Goal: Information Seeking & Learning: Learn about a topic

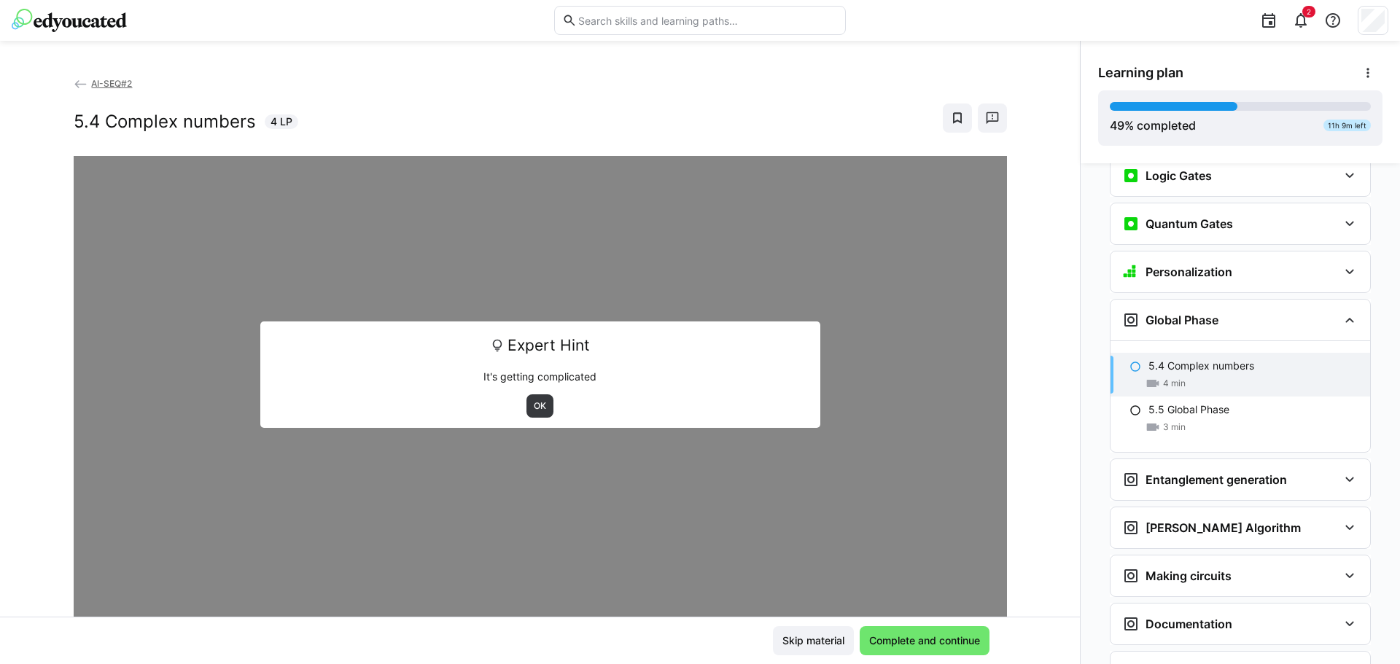
scroll to position [1922, 0]
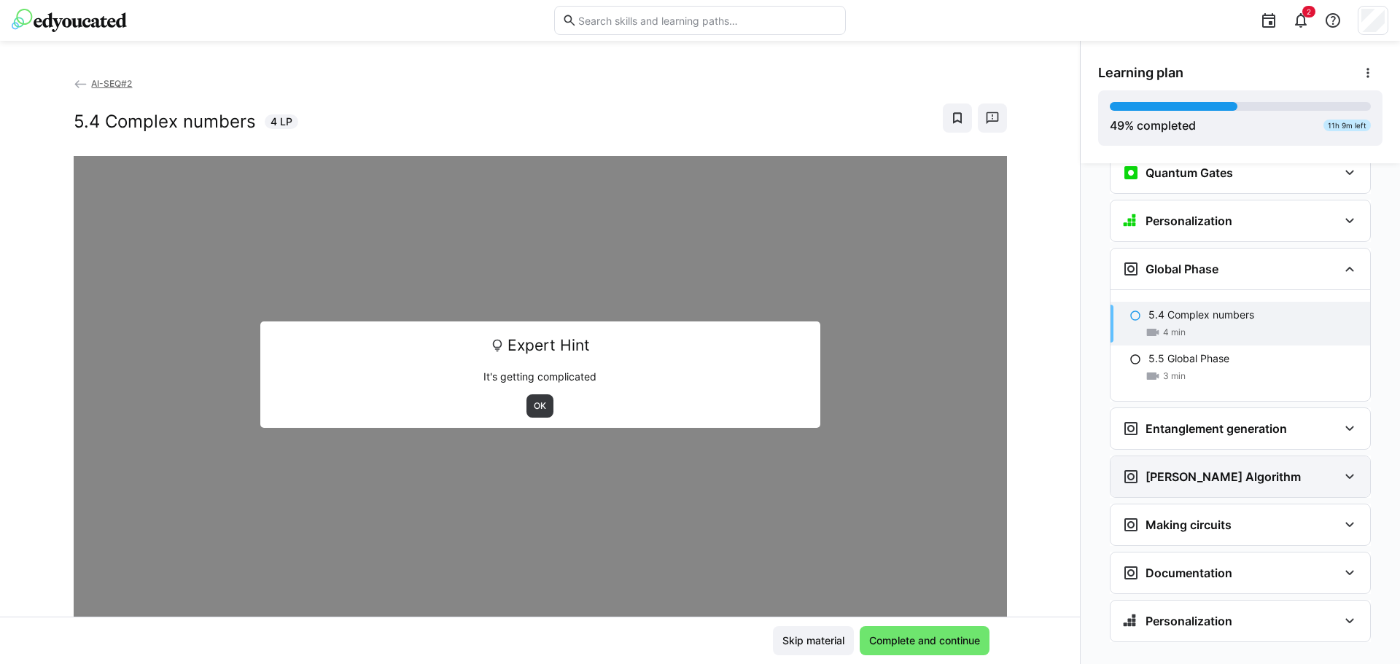
click at [1288, 456] on div "[PERSON_NAME] Algorithm" at bounding box center [1240, 476] width 260 height 41
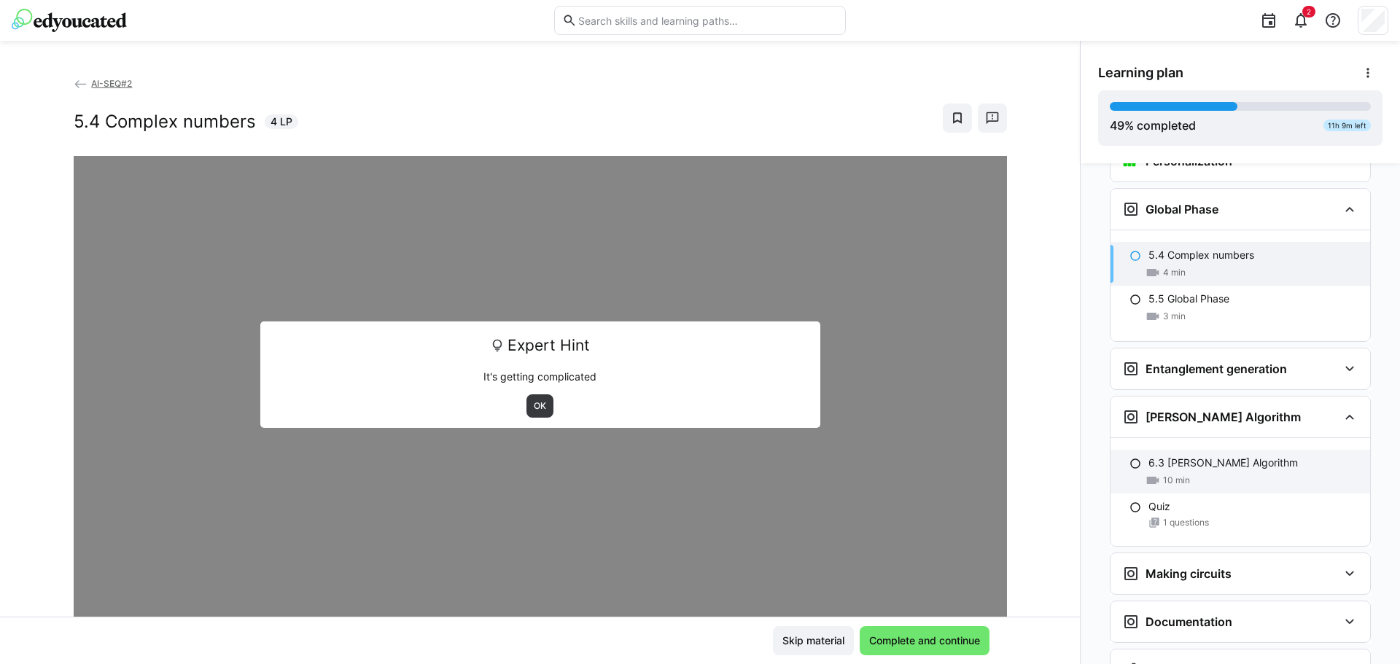
scroll to position [2031, 0]
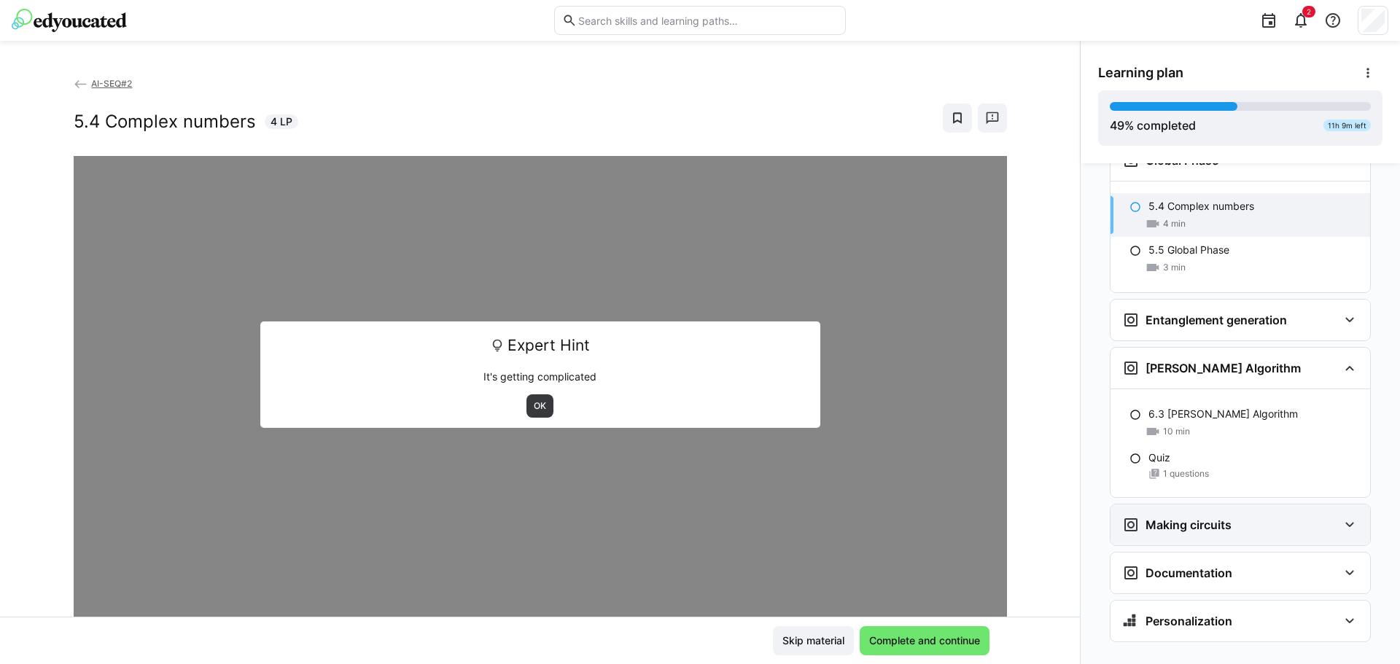
click at [1246, 512] on div "Making circuits" at bounding box center [1240, 525] width 260 height 41
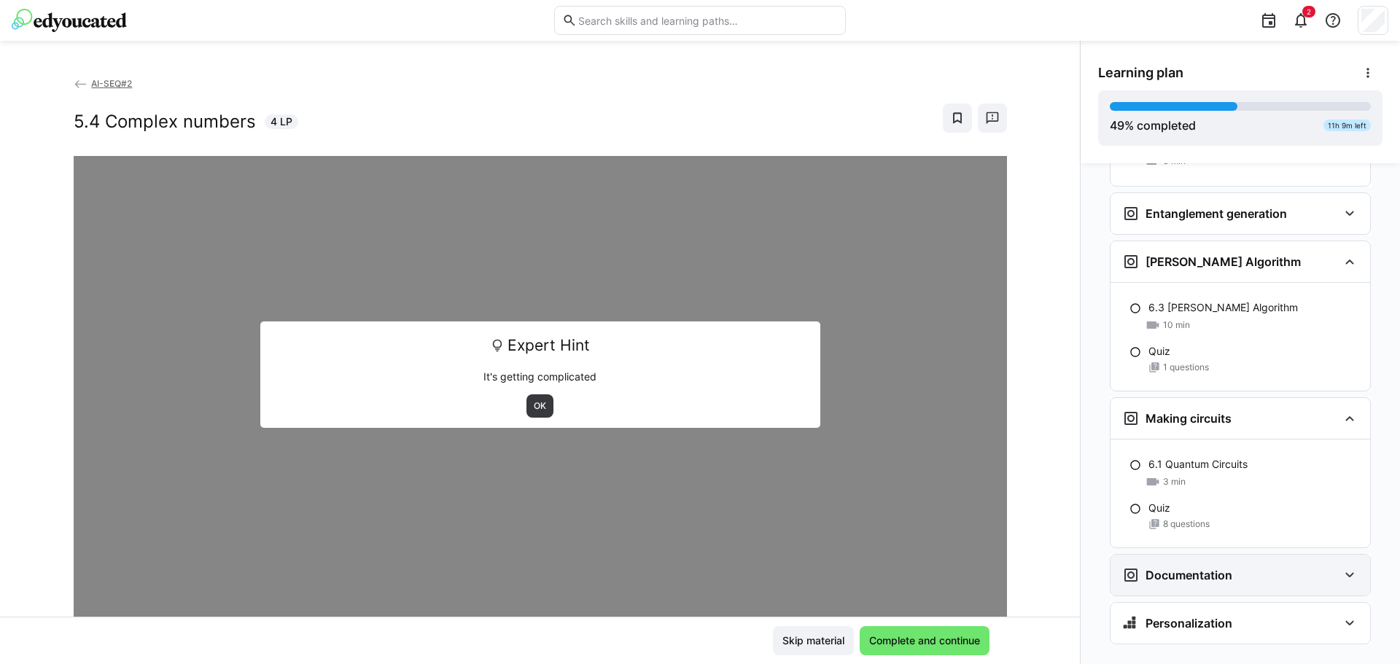
scroll to position [2139, 0]
click at [1231, 564] on div "Documentation" at bounding box center [1230, 572] width 216 height 17
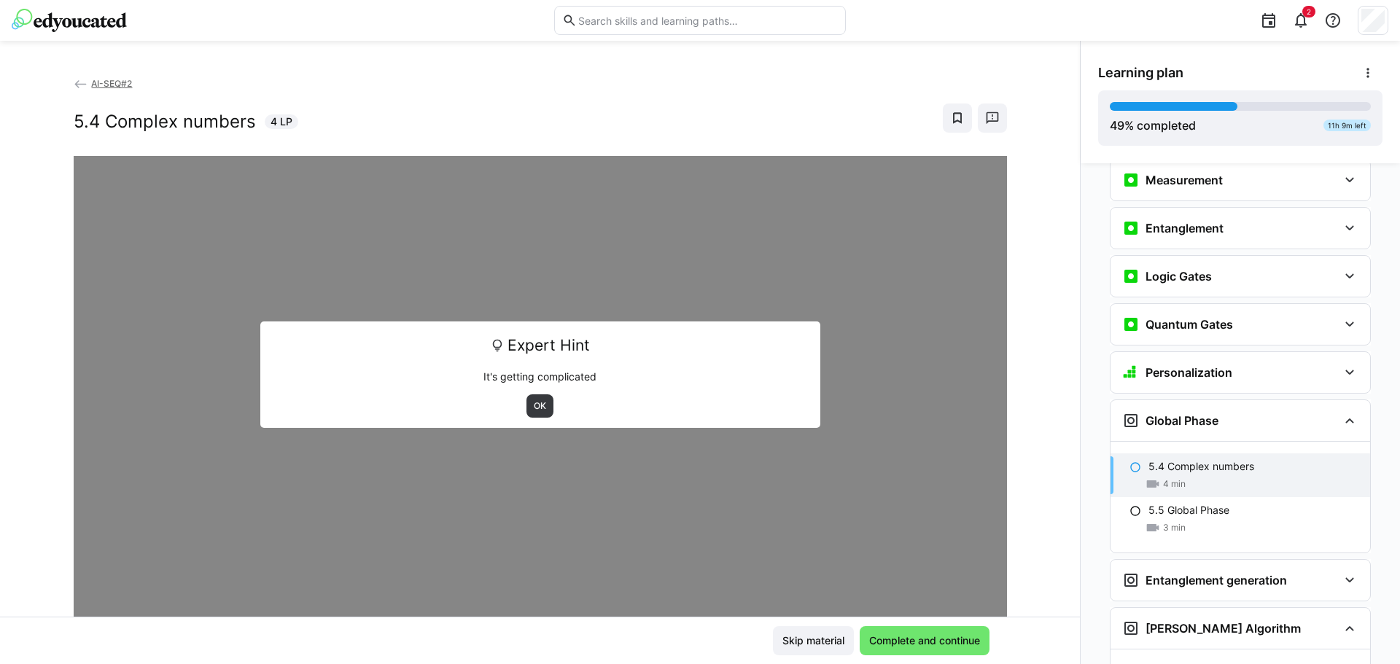
scroll to position [1770, 0]
click at [526, 405] on span "OK" at bounding box center [539, 405] width 27 height 23
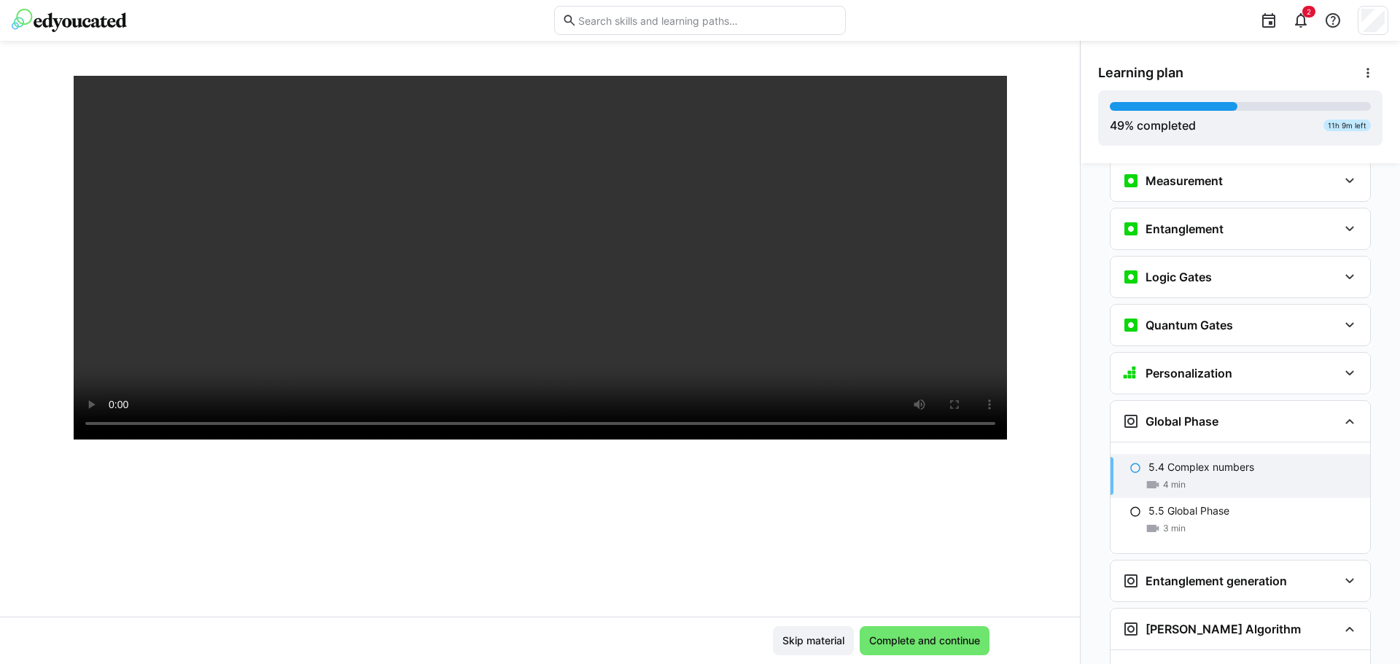
scroll to position [250, 0]
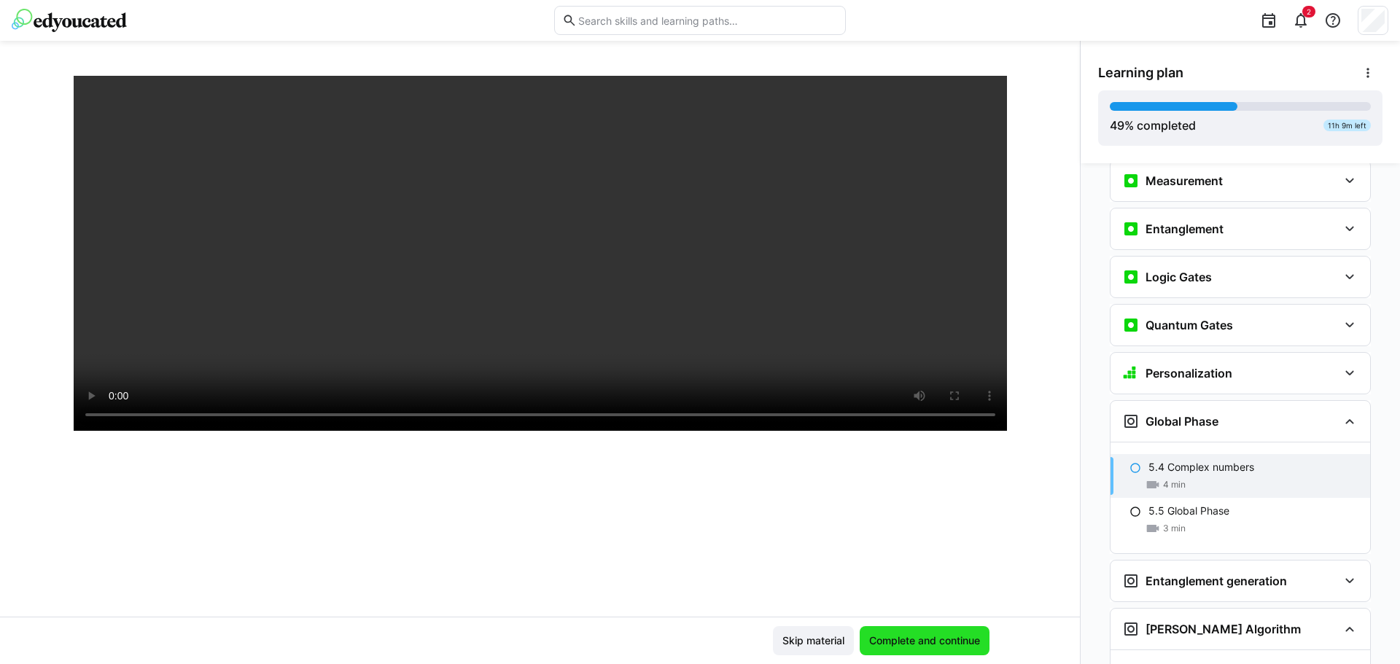
click at [922, 634] on span "Complete and continue" at bounding box center [924, 641] width 115 height 15
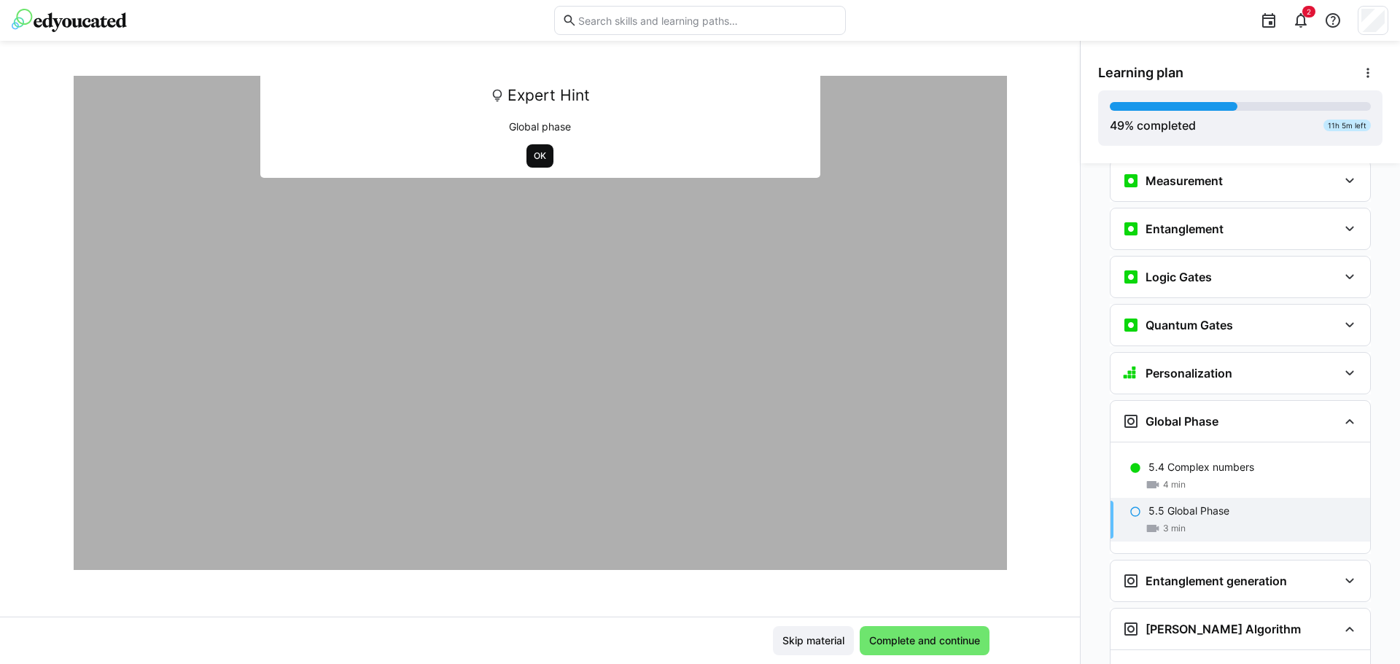
click at [534, 160] on span "OK" at bounding box center [539, 156] width 15 height 12
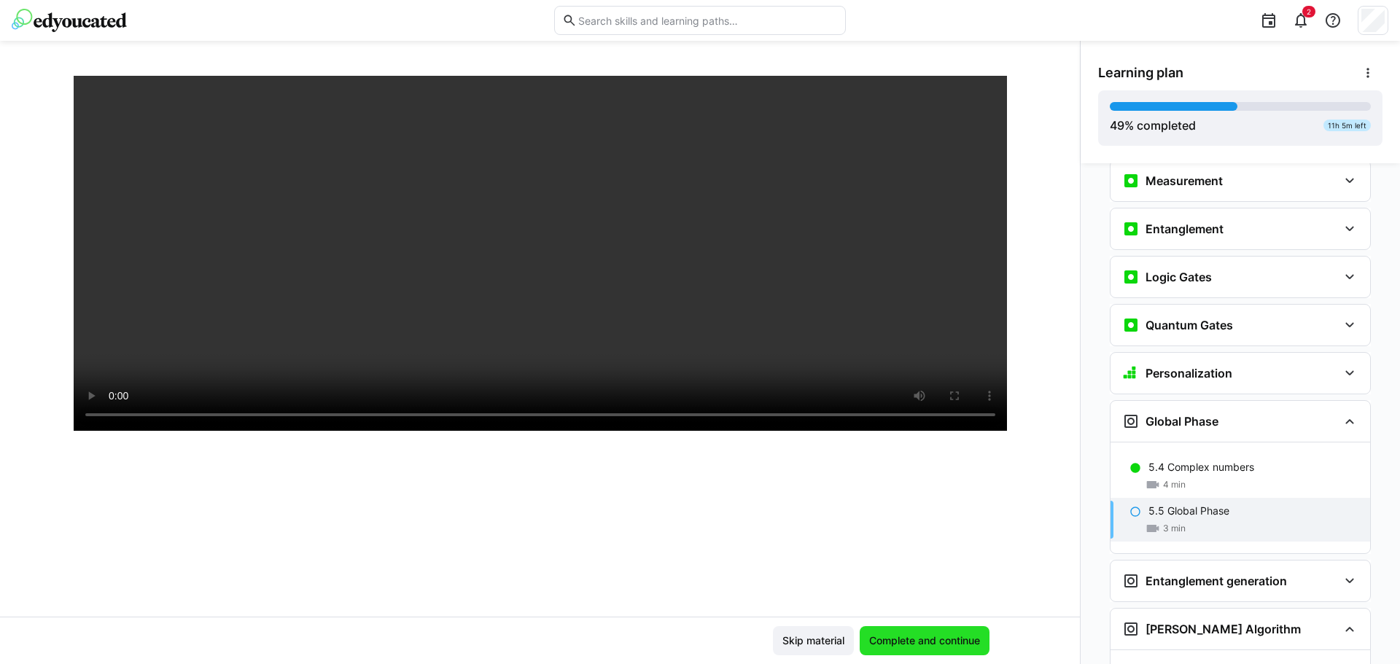
click at [919, 631] on span "Complete and continue" at bounding box center [925, 640] width 130 height 29
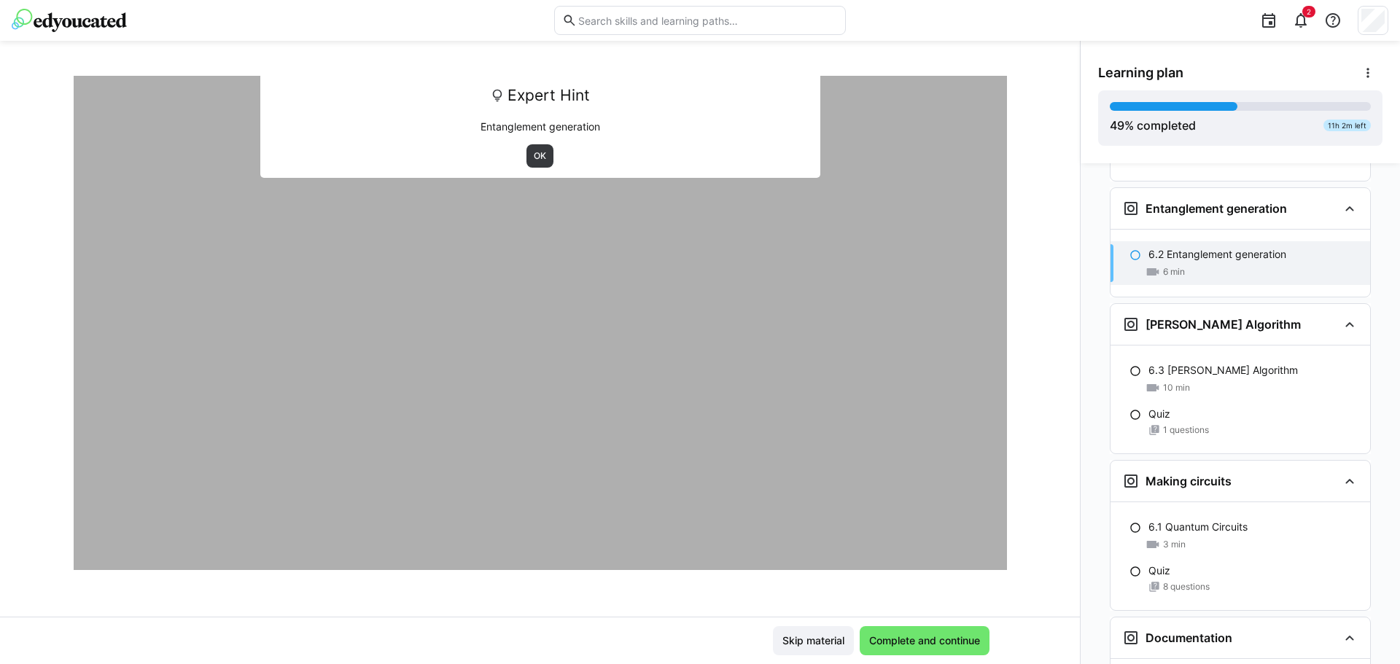
scroll to position [2143, 0]
click at [532, 161] on span "OK" at bounding box center [539, 156] width 15 height 12
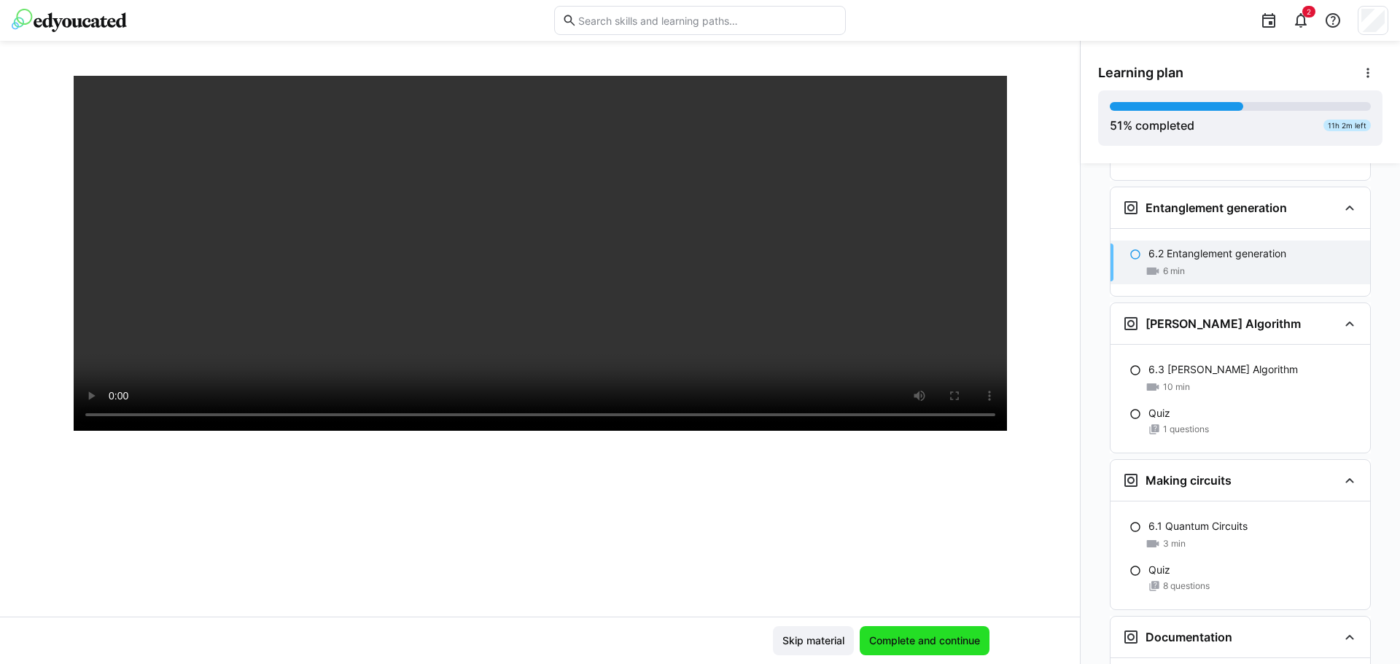
click at [952, 640] on span "Complete and continue" at bounding box center [924, 641] width 115 height 15
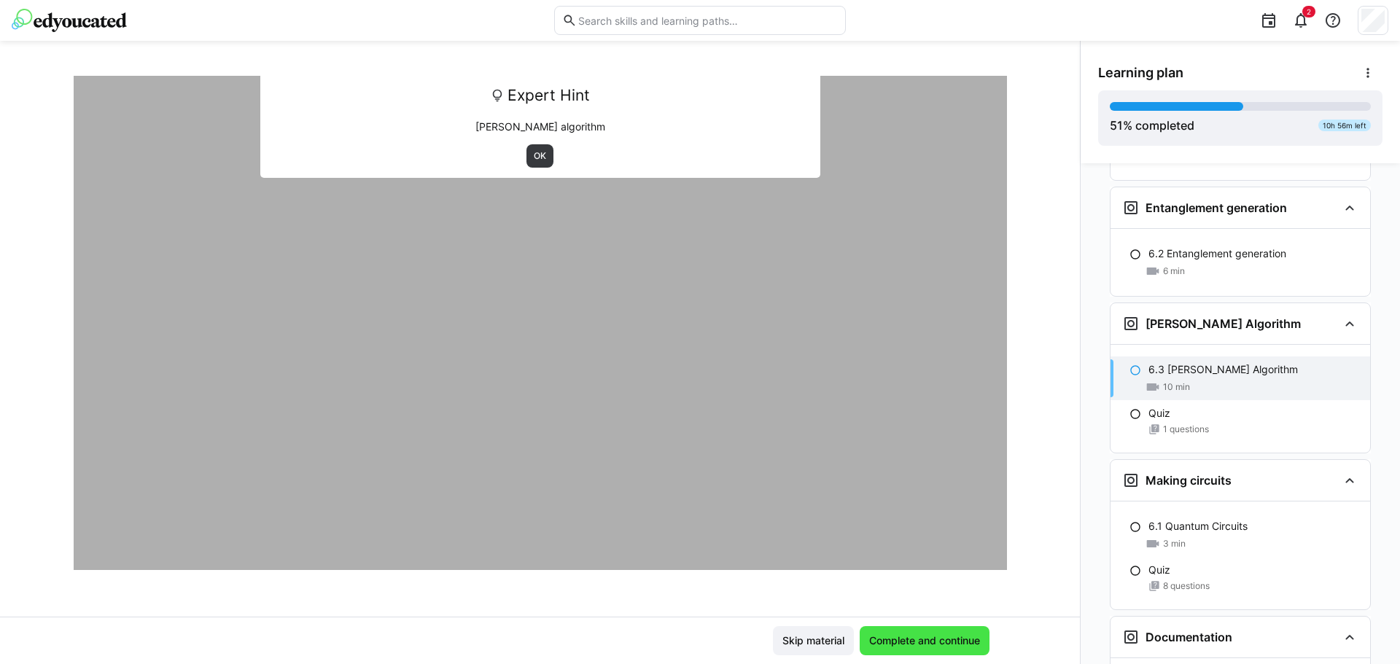
scroll to position [2259, 0]
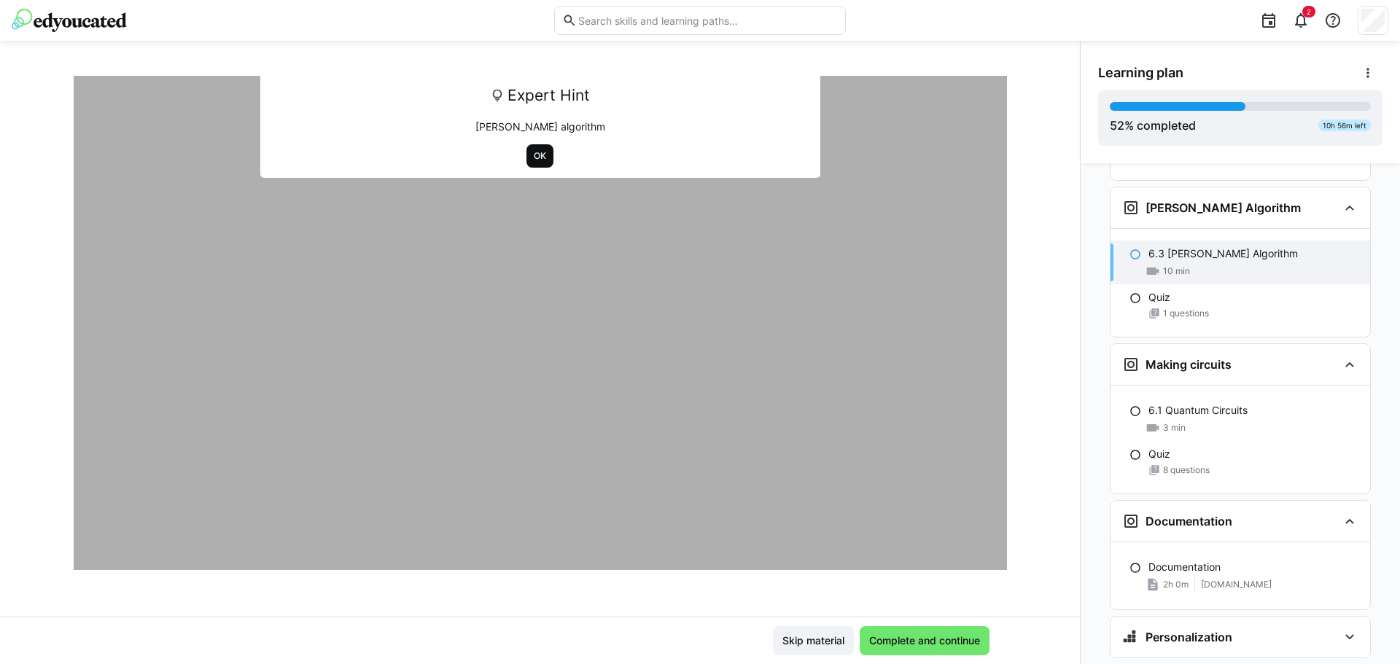
click at [543, 159] on span "OK" at bounding box center [539, 155] width 27 height 23
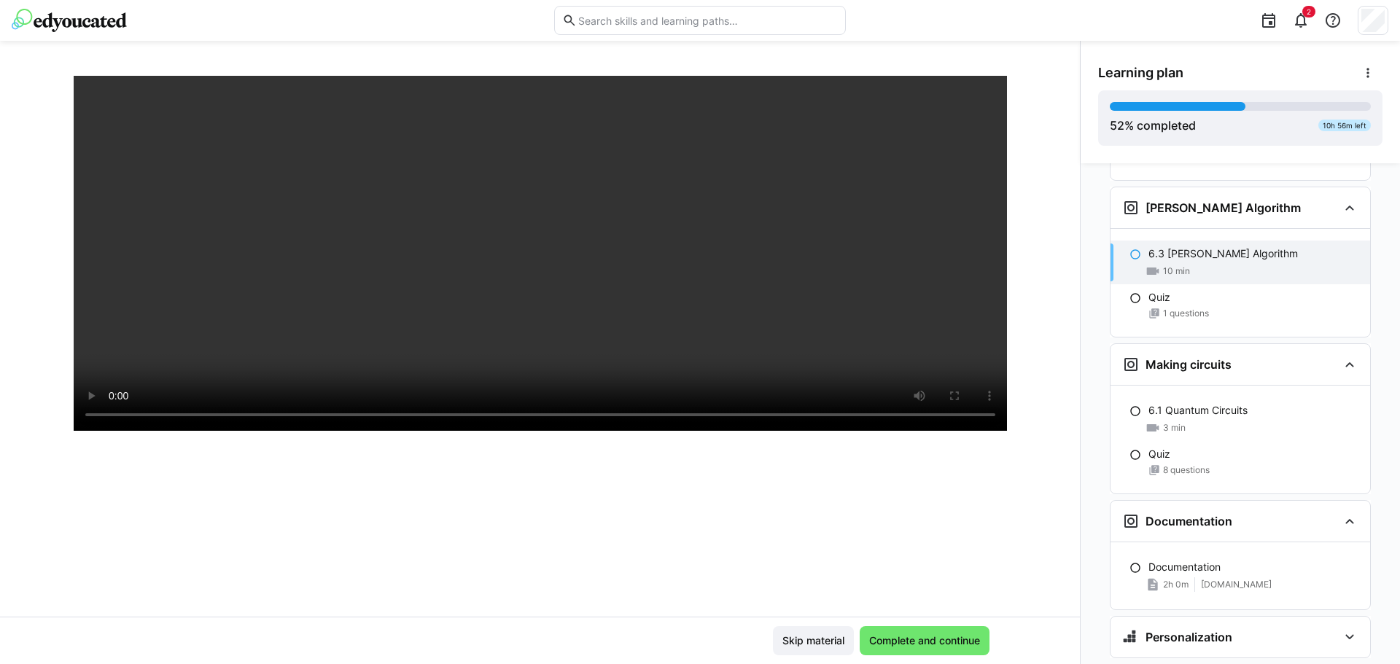
click at [955, 656] on div "Skip material Complete and continue" at bounding box center [540, 640] width 1080 height 47
click at [956, 645] on span "Complete and continue" at bounding box center [924, 641] width 115 height 15
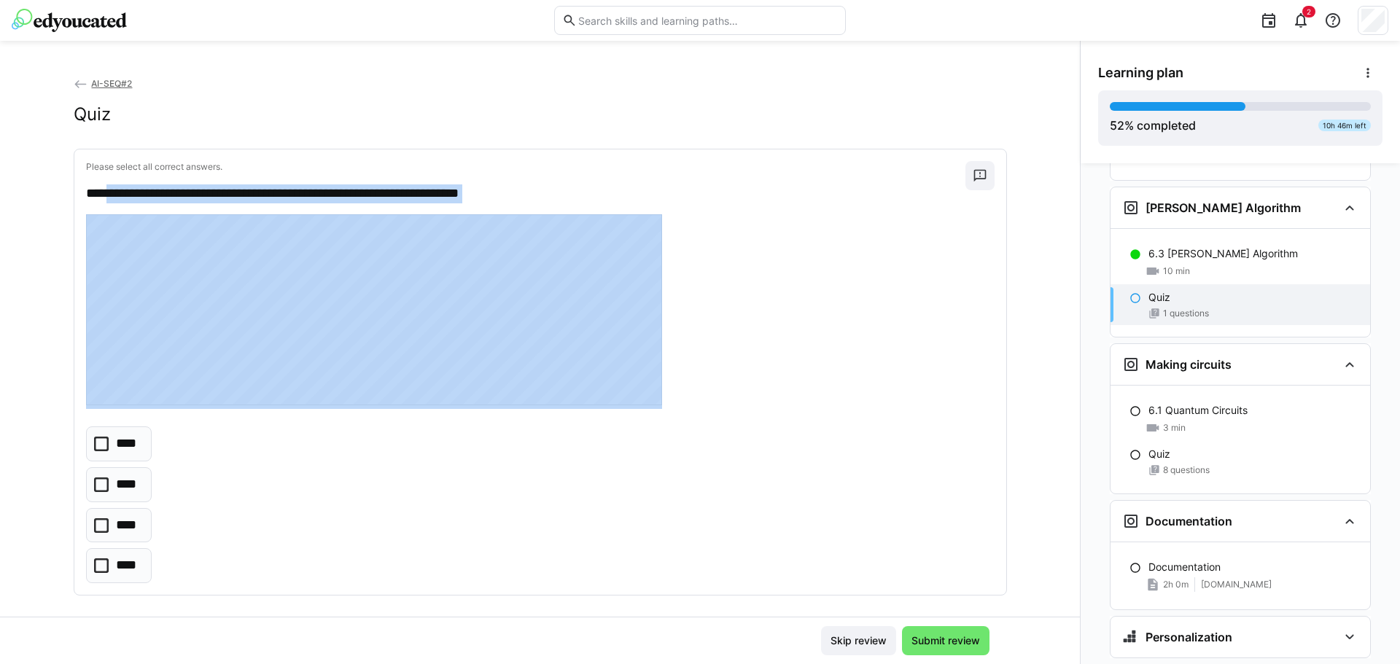
click at [470, 280] on div "**********" at bounding box center [540, 371] width 932 height 445
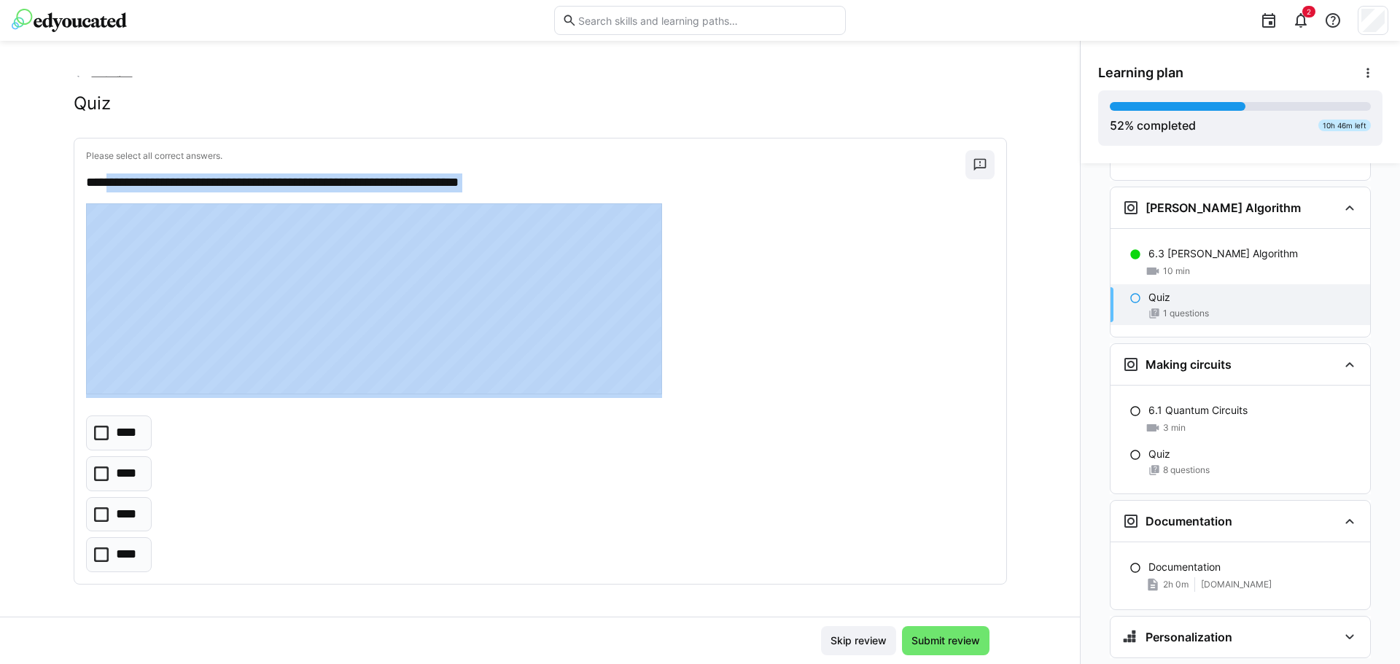
scroll to position [14, 0]
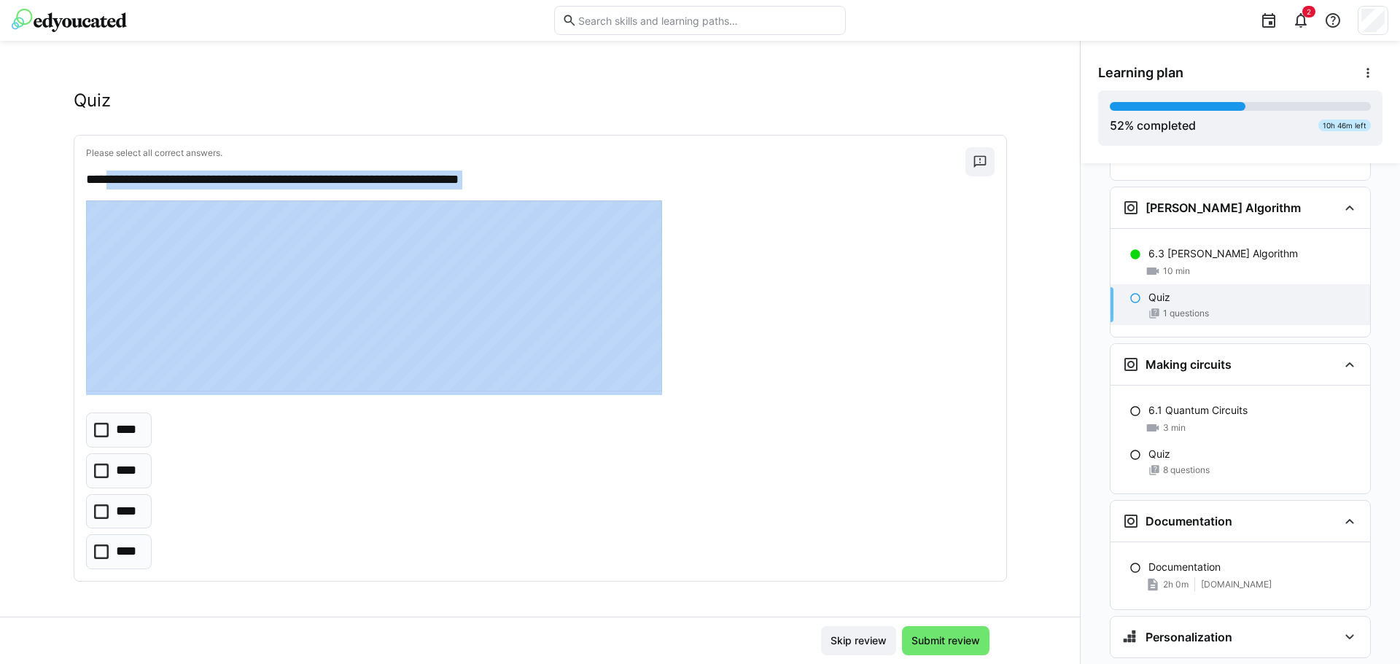
copy div "**********"
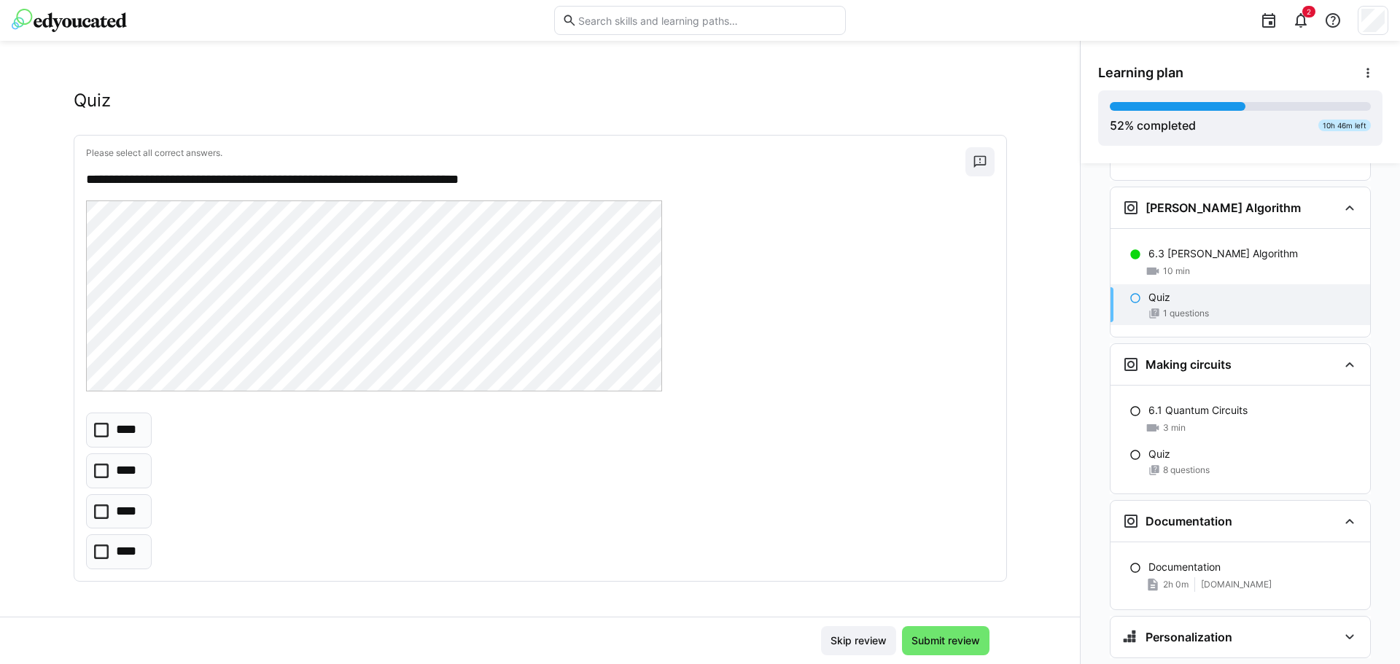
click at [552, 157] on p "Please select all correct answers." at bounding box center [525, 153] width 879 height 12
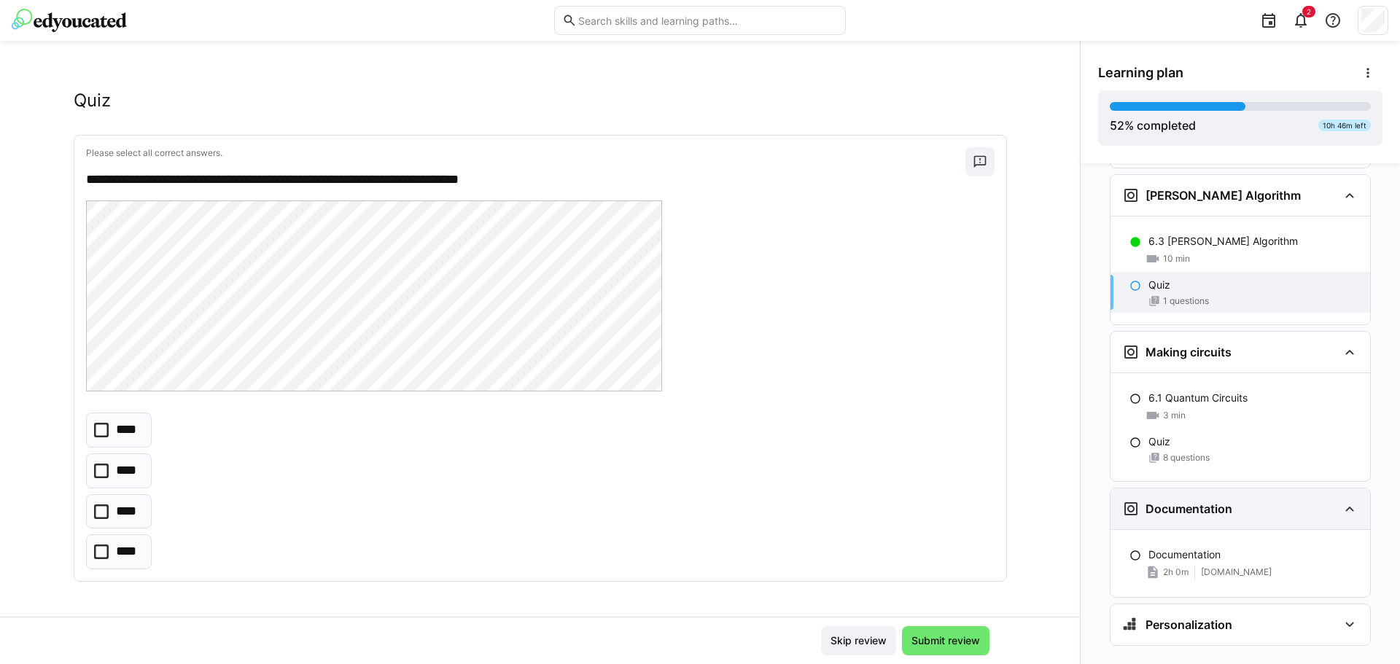
scroll to position [2275, 0]
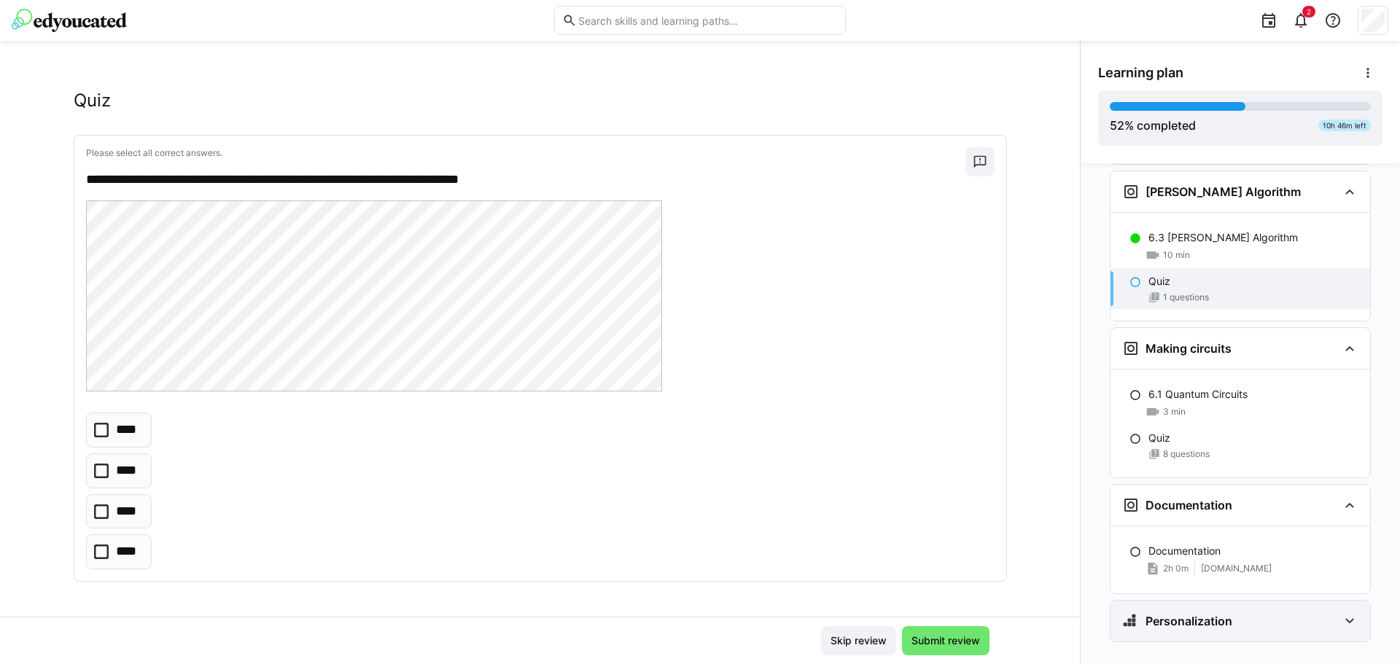
click at [1288, 612] on div "Personalization" at bounding box center [1230, 620] width 216 height 17
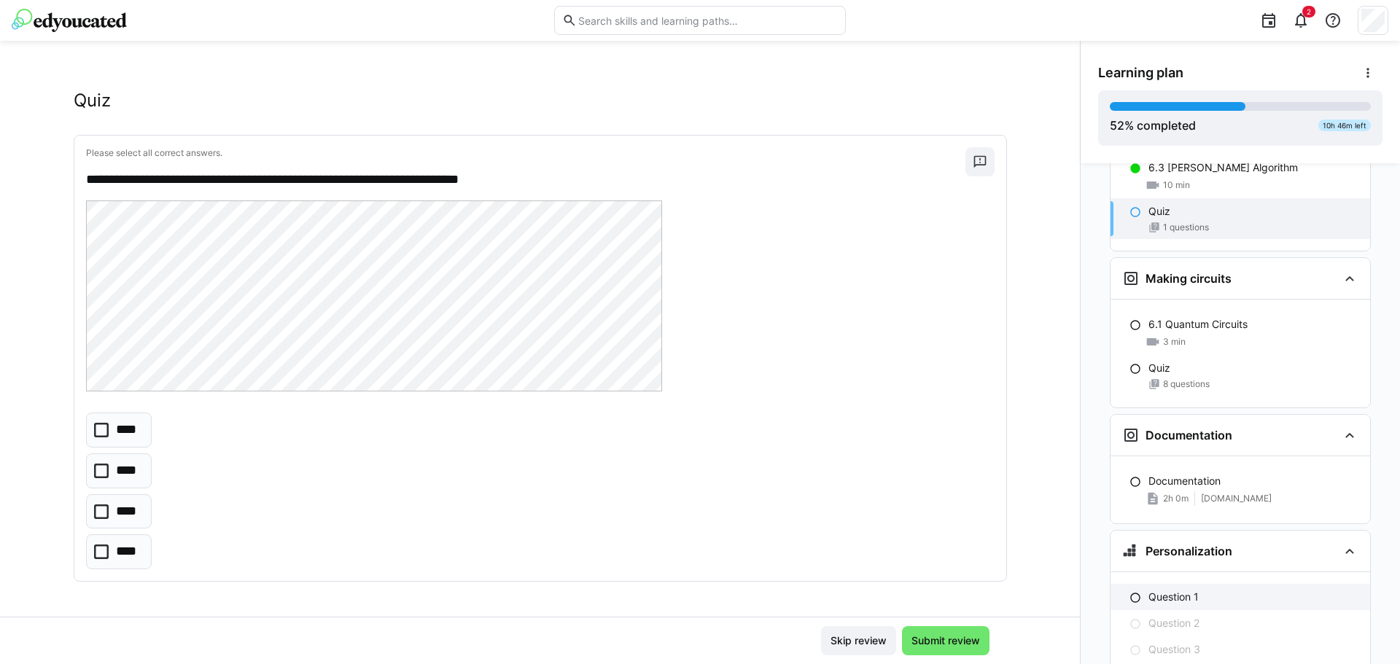
scroll to position [2456, 0]
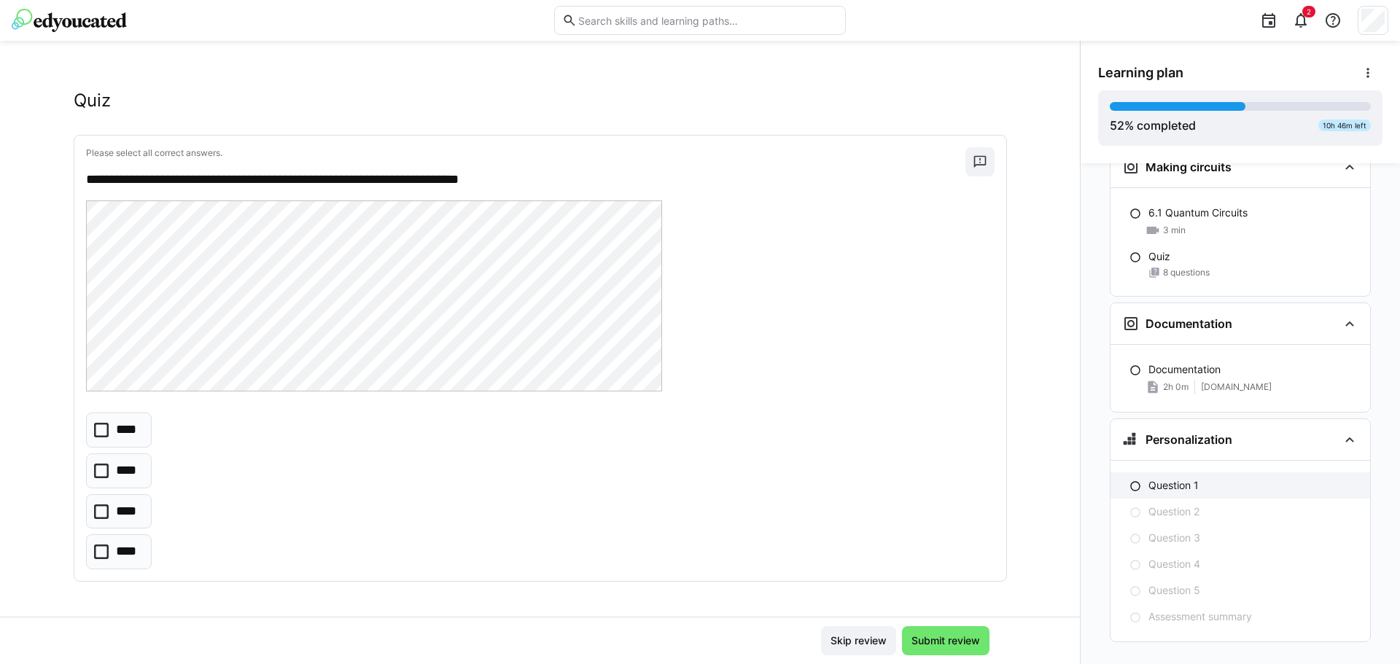
click at [1182, 478] on p "Question 1" at bounding box center [1173, 485] width 50 height 15
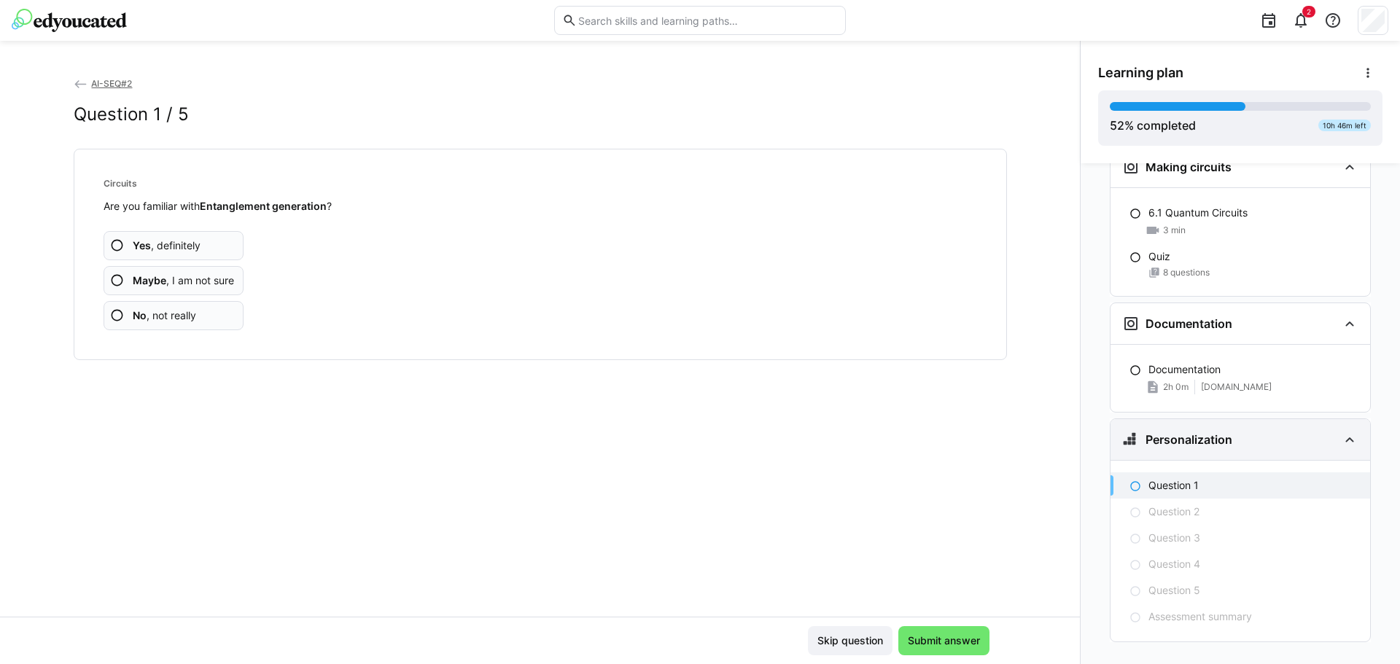
click at [1212, 432] on h3 "Personalization" at bounding box center [1188, 439] width 87 height 15
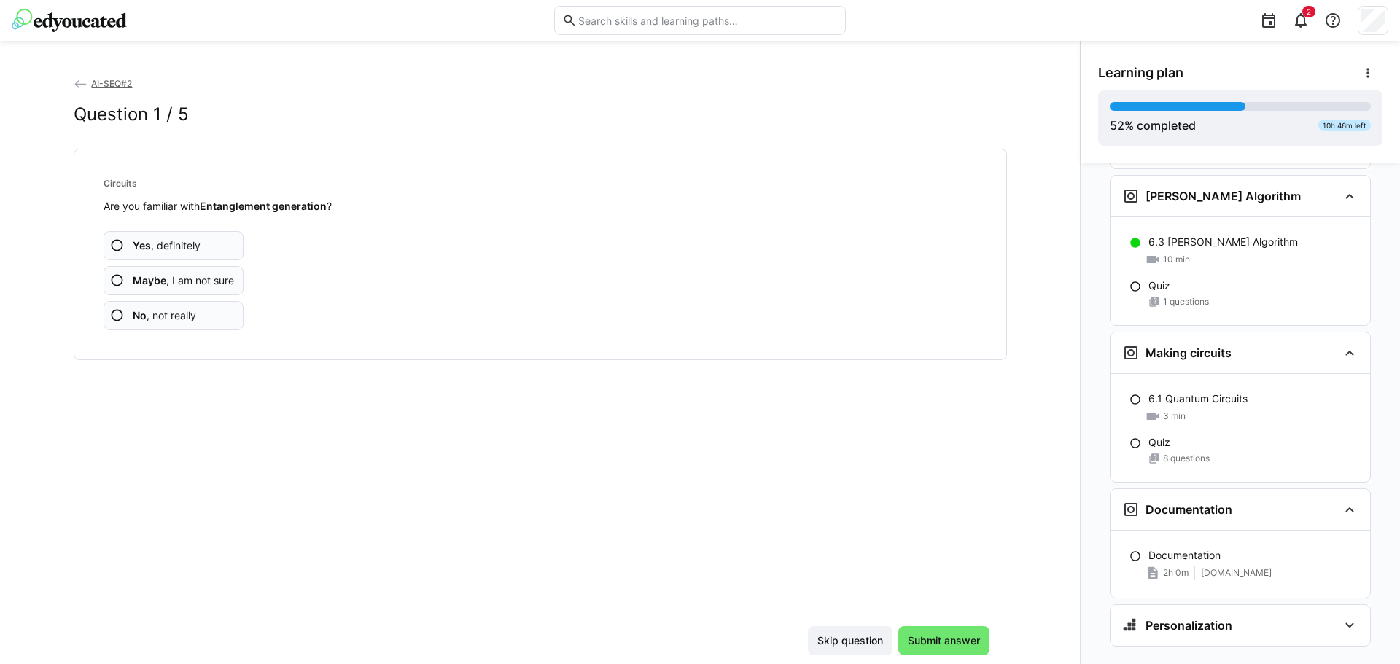
scroll to position [2275, 0]
click at [1278, 612] on div "Personalization" at bounding box center [1230, 620] width 216 height 17
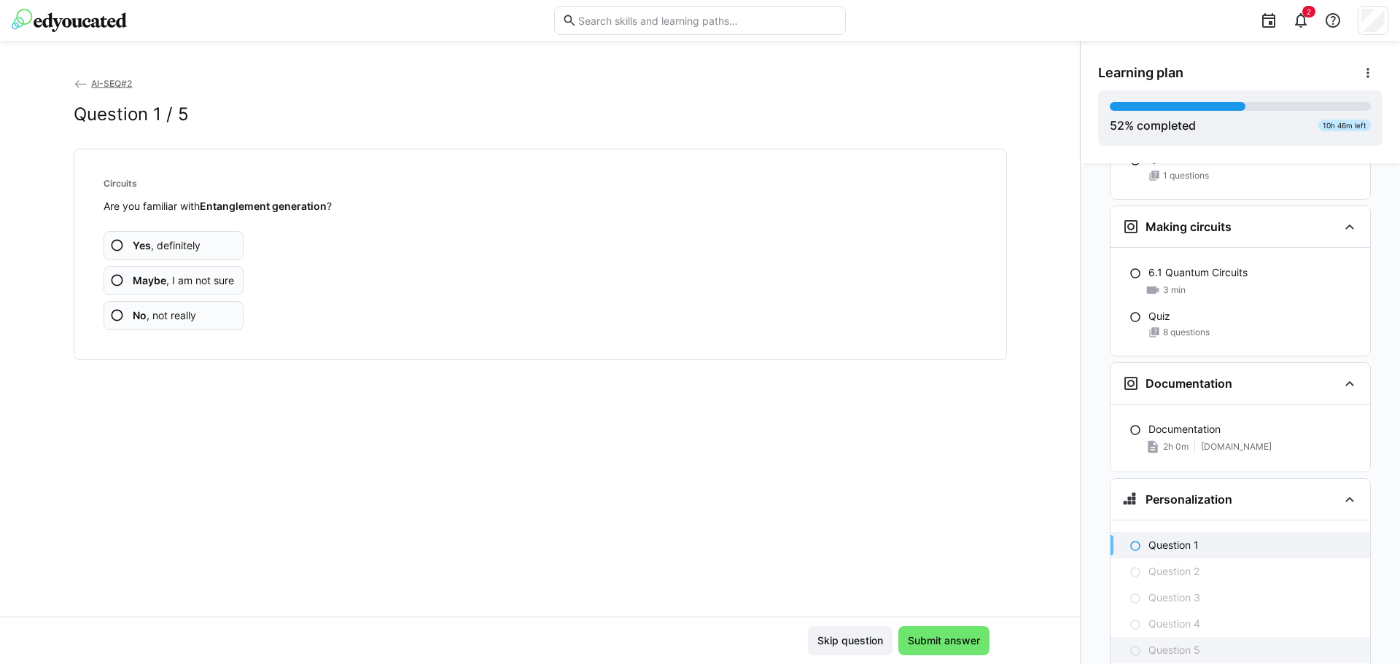
scroll to position [2456, 0]
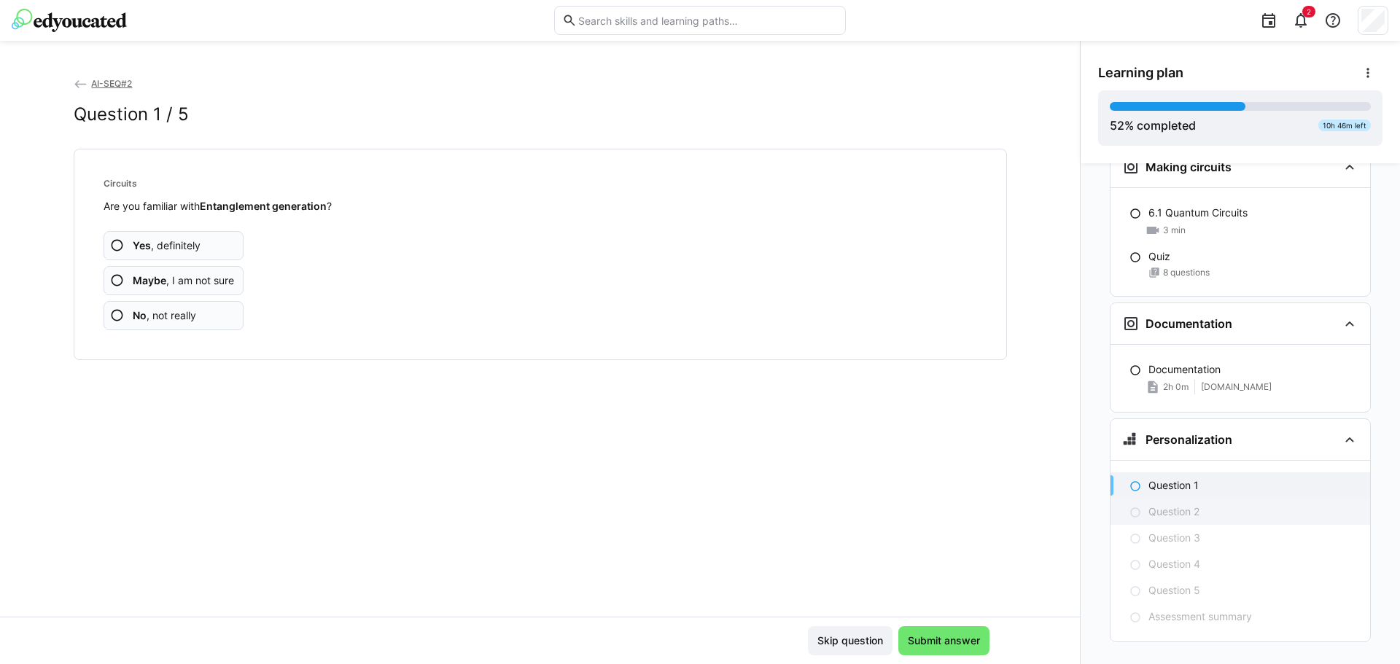
click at [1160, 505] on p "Question 2" at bounding box center [1173, 512] width 51 height 15
click at [187, 308] on span "No , not really" at bounding box center [164, 315] width 63 height 15
click at [183, 317] on span "No , not really" at bounding box center [164, 315] width 63 height 15
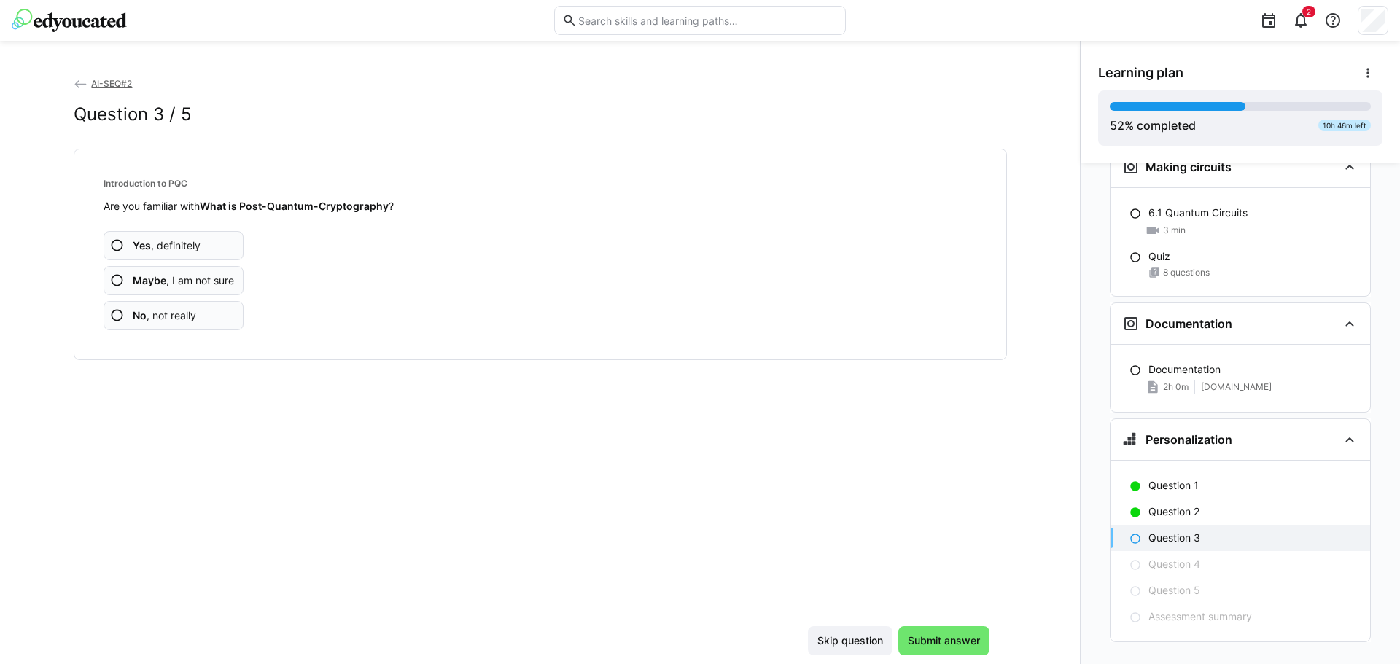
click at [183, 317] on span "No , not really" at bounding box center [164, 315] width 63 height 15
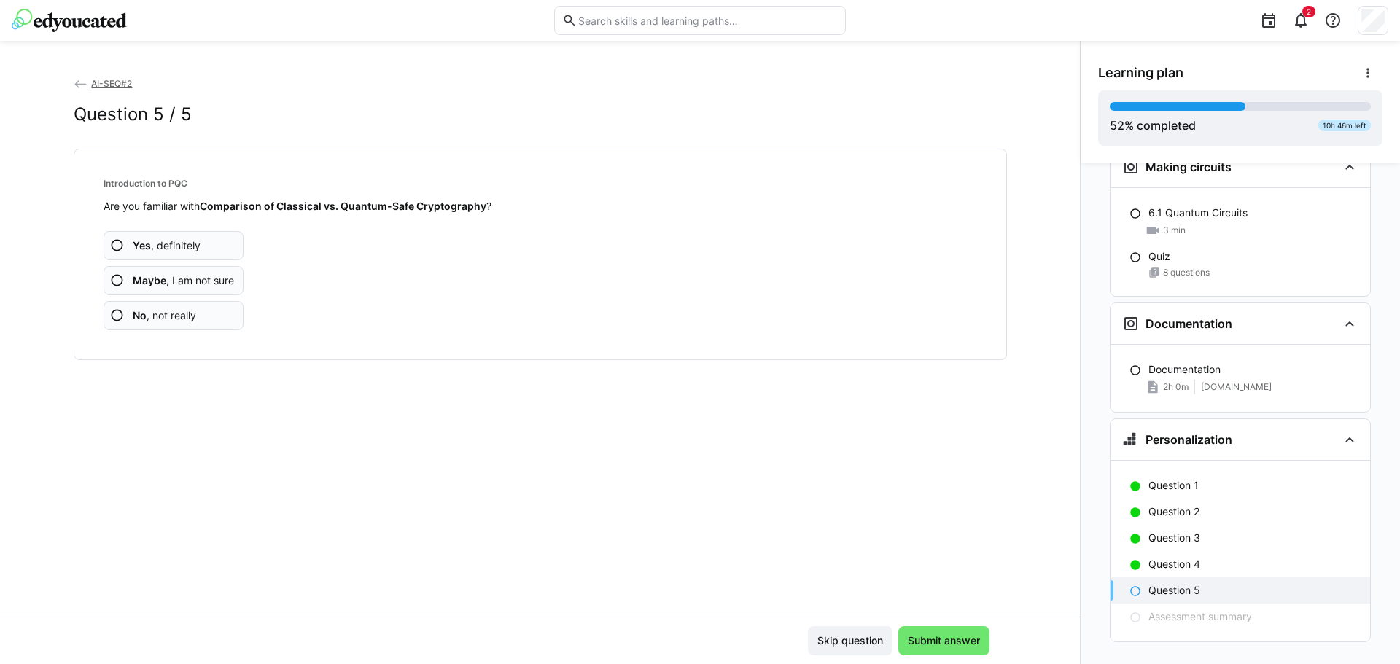
click at [183, 317] on span "No , not really" at bounding box center [164, 315] width 63 height 15
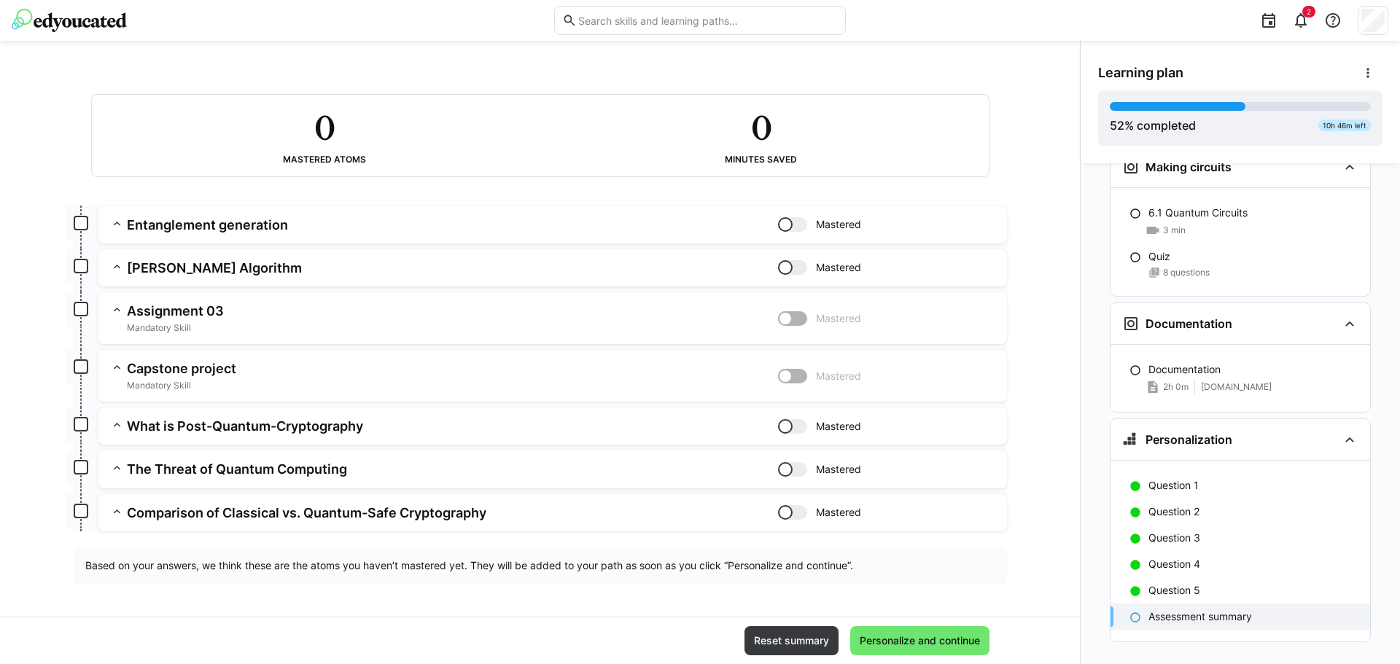
scroll to position [75, 0]
click at [867, 639] on span "Personalize and continue" at bounding box center [919, 641] width 125 height 15
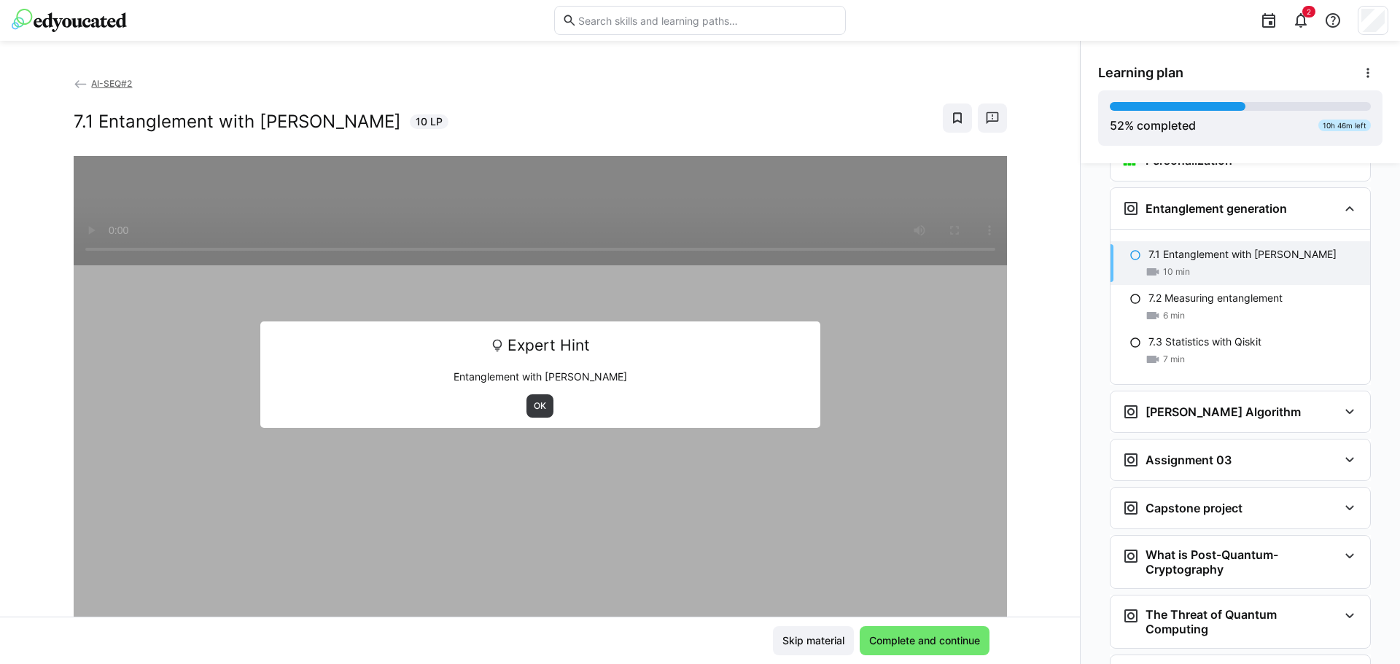
scroll to position [2736, 0]
click at [1226, 451] on div "Assignment 03" at bounding box center [1230, 459] width 216 height 17
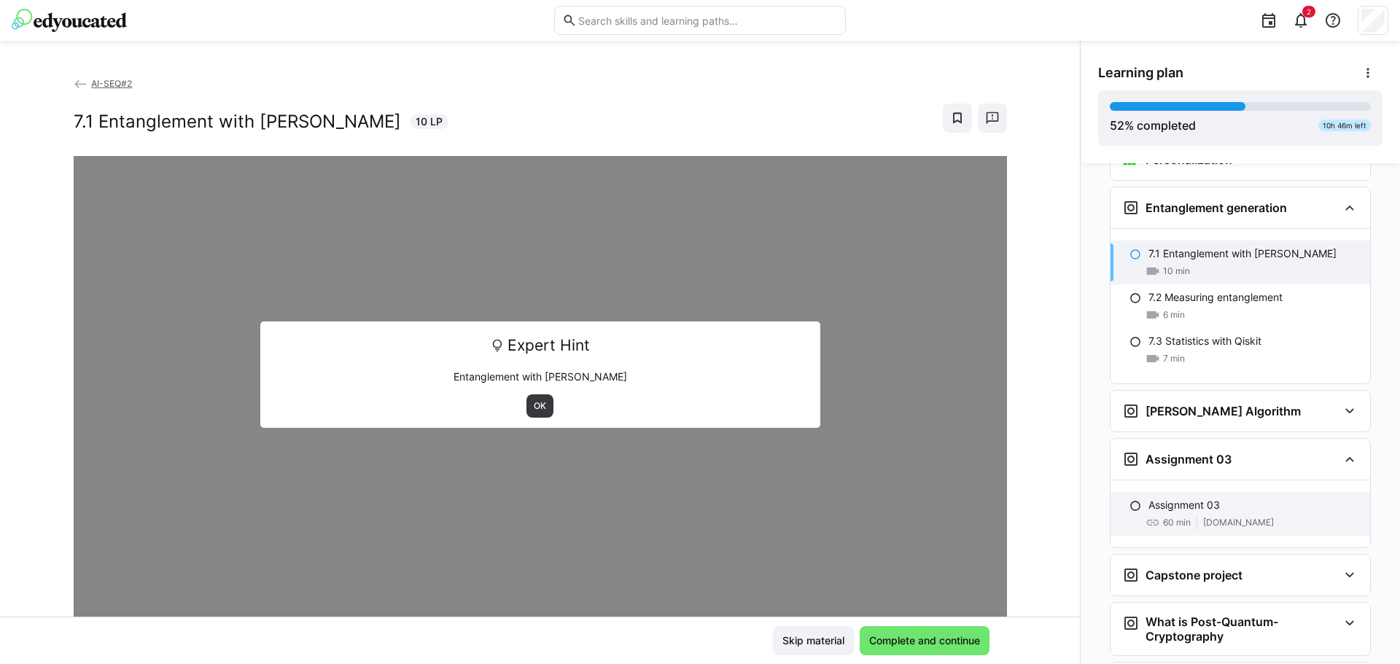
click at [1201, 492] on div "Assignment 03 60 min [DOMAIN_NAME]" at bounding box center [1240, 514] width 260 height 44
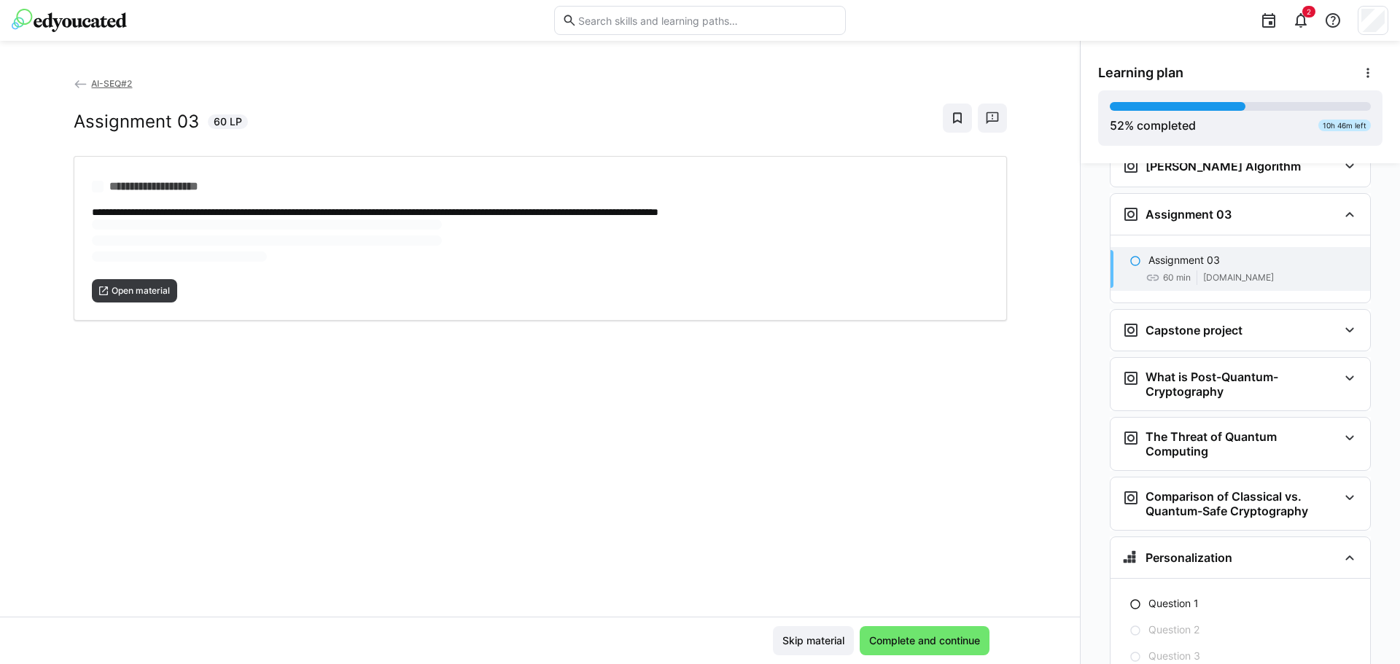
scroll to position [2988, 0]
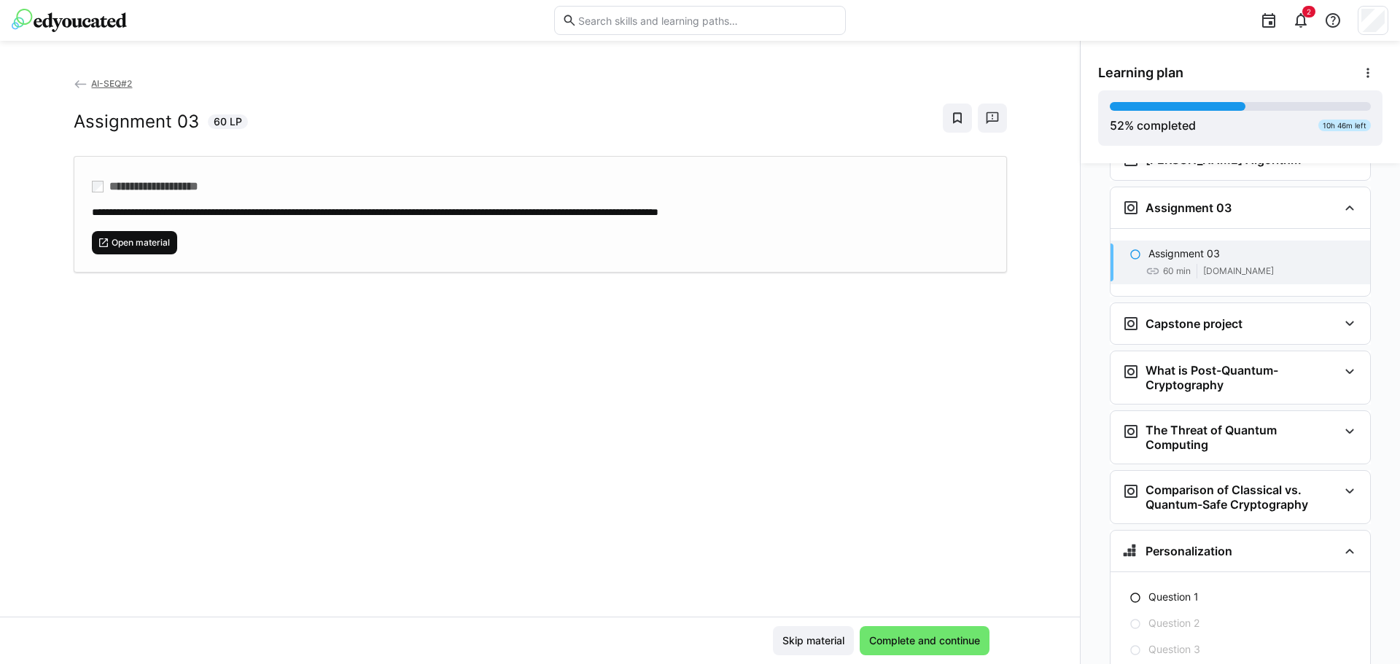
click at [158, 238] on span "Open material" at bounding box center [140, 243] width 61 height 12
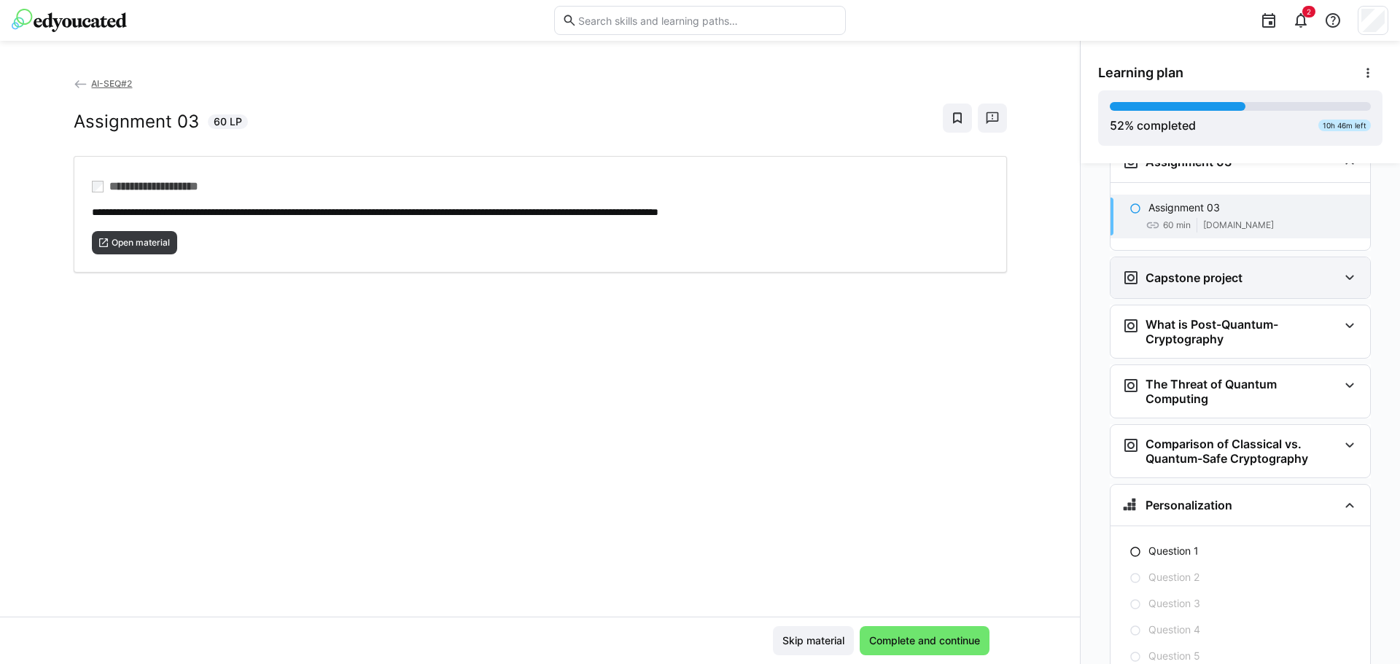
scroll to position [2954, 0]
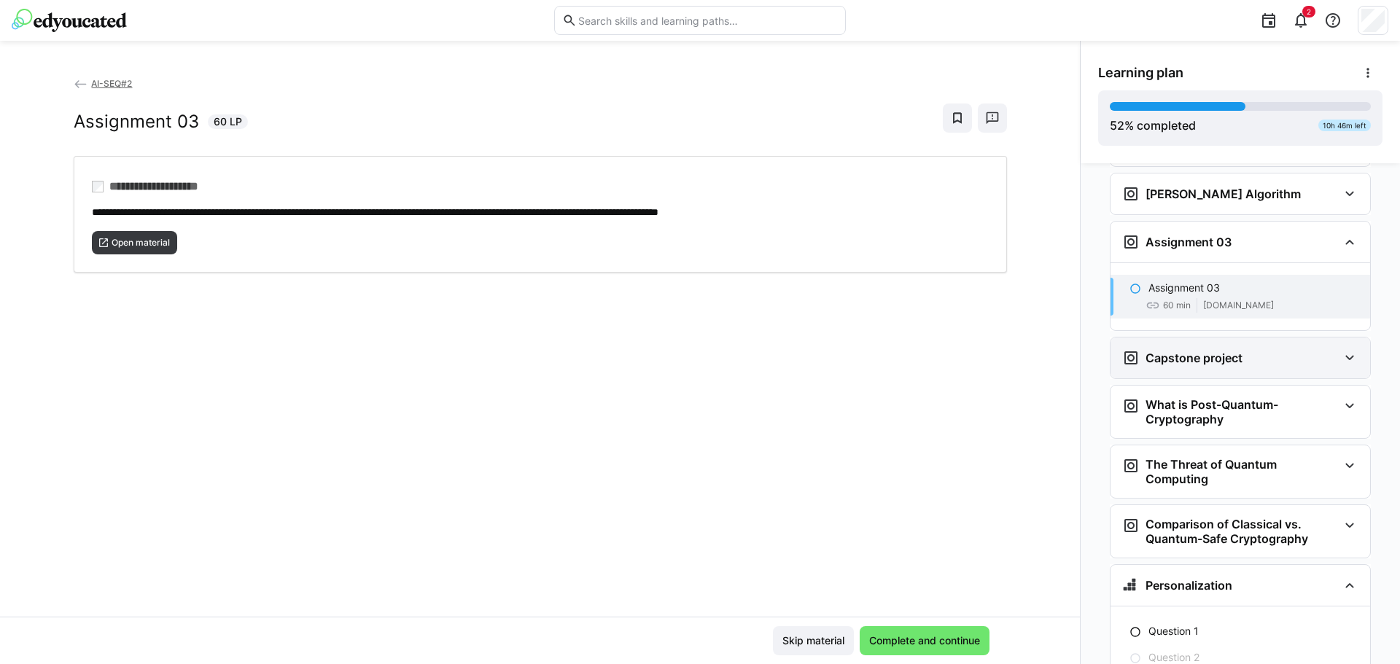
click at [1326, 349] on div "Capstone project" at bounding box center [1230, 357] width 216 height 17
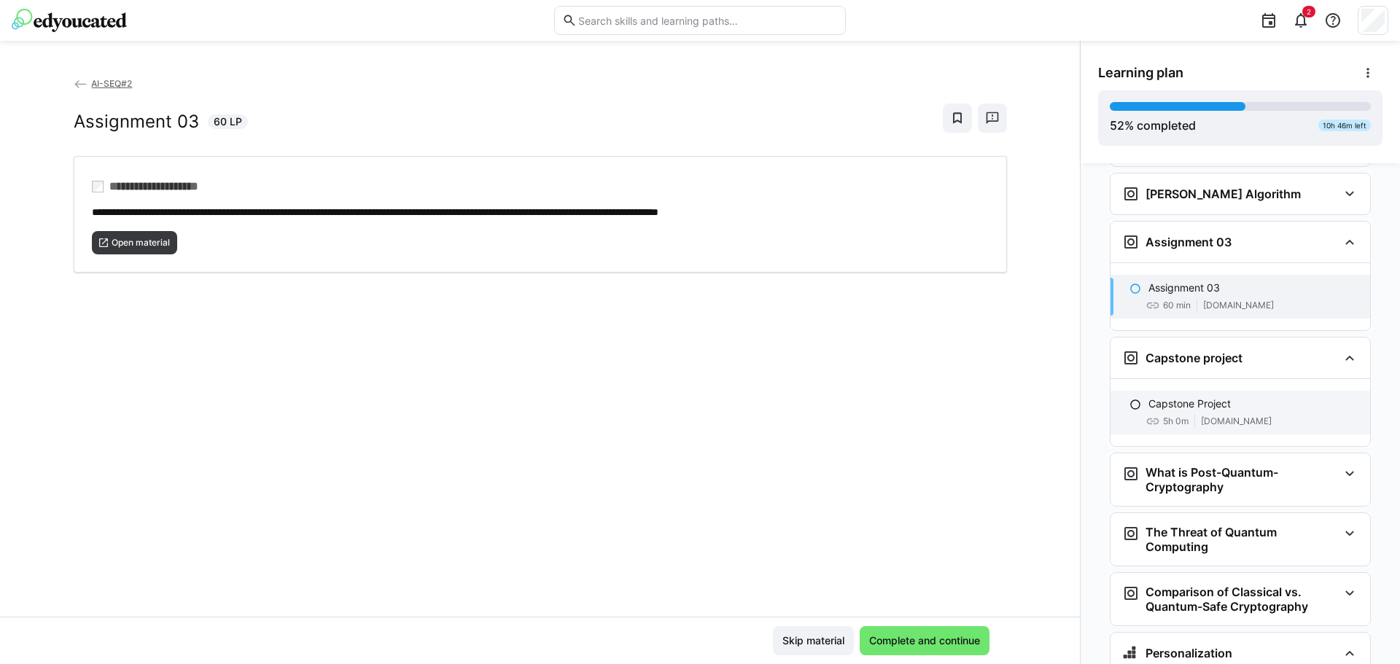
click at [1210, 391] on div "Capstone Project 5h 0m [DOMAIN_NAME]" at bounding box center [1240, 413] width 260 height 44
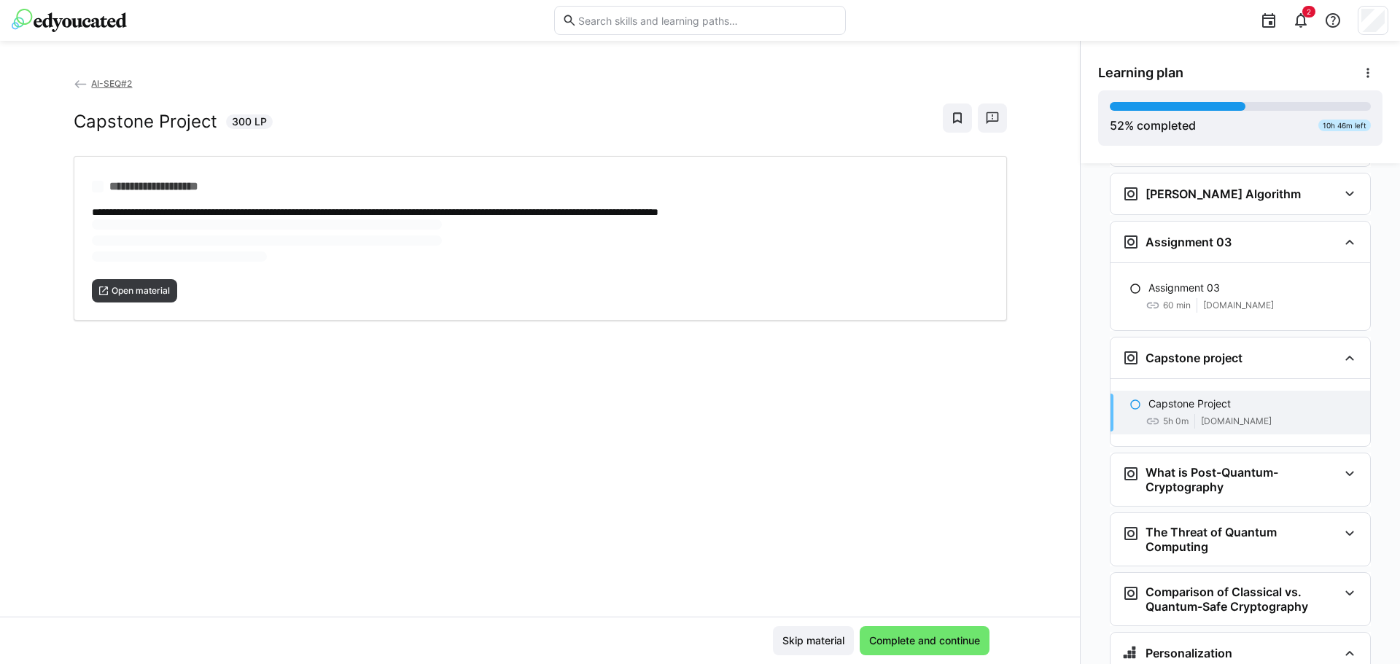
scroll to position [3104, 0]
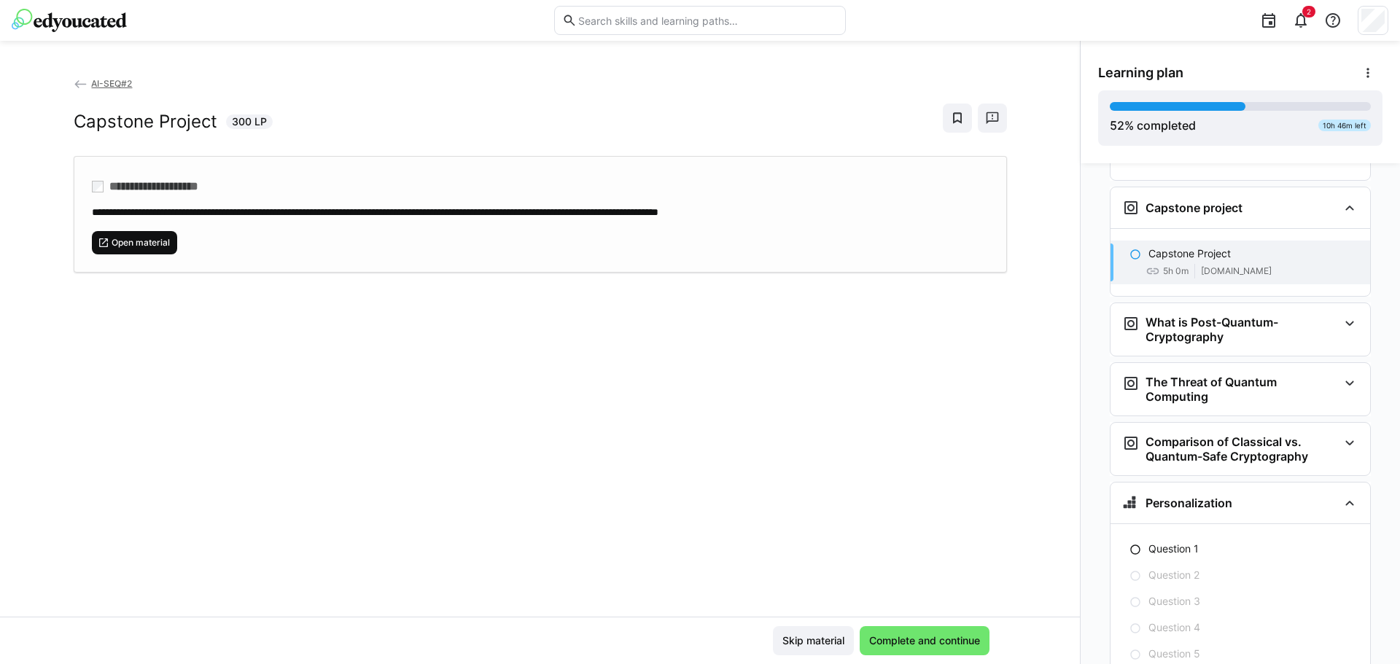
click at [159, 241] on span "Open material" at bounding box center [140, 243] width 61 height 12
